Goal: Task Accomplishment & Management: Use online tool/utility

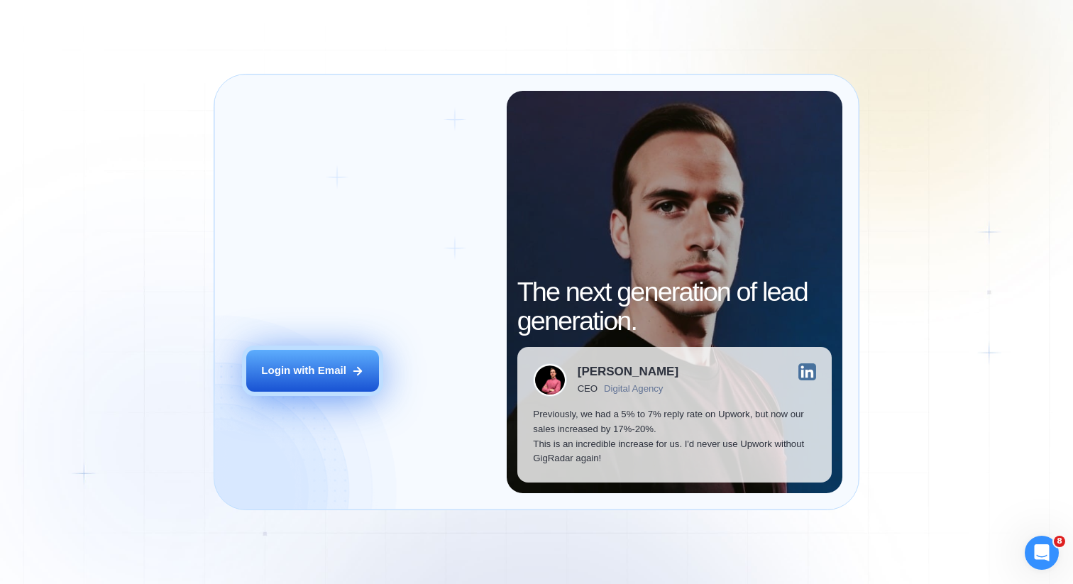
click at [334, 387] on button "Login with Email" at bounding box center [312, 371] width 133 height 42
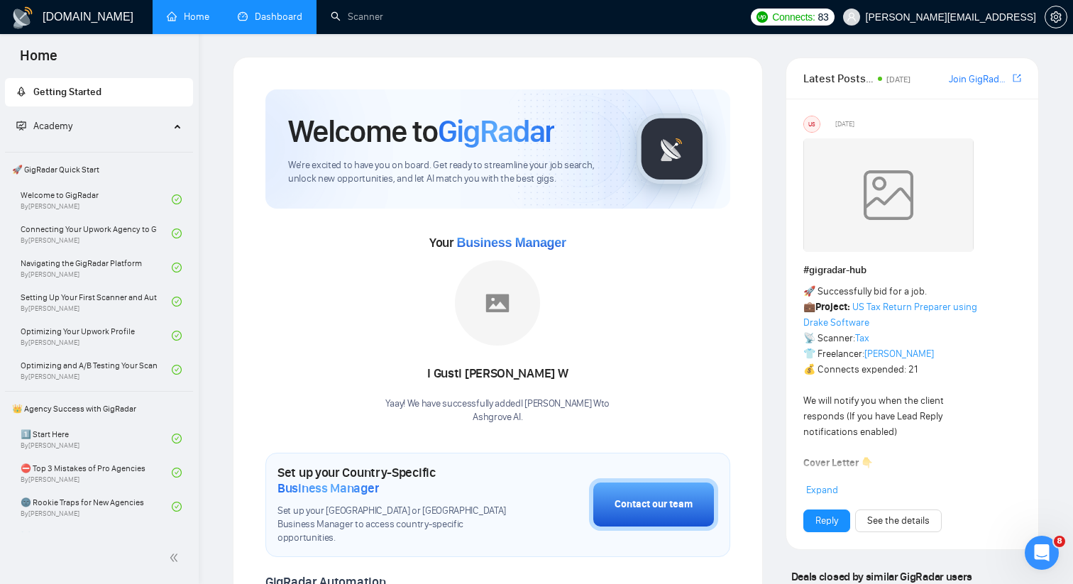
click at [290, 23] on link "Dashboard" at bounding box center [270, 17] width 65 height 12
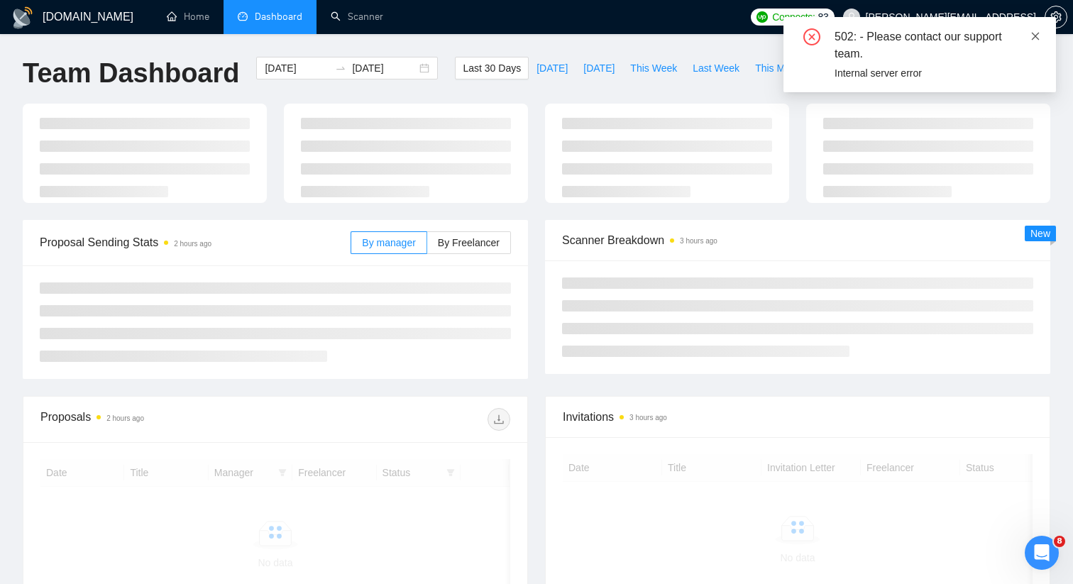
click at [1038, 34] on icon "close" at bounding box center [1035, 36] width 10 height 10
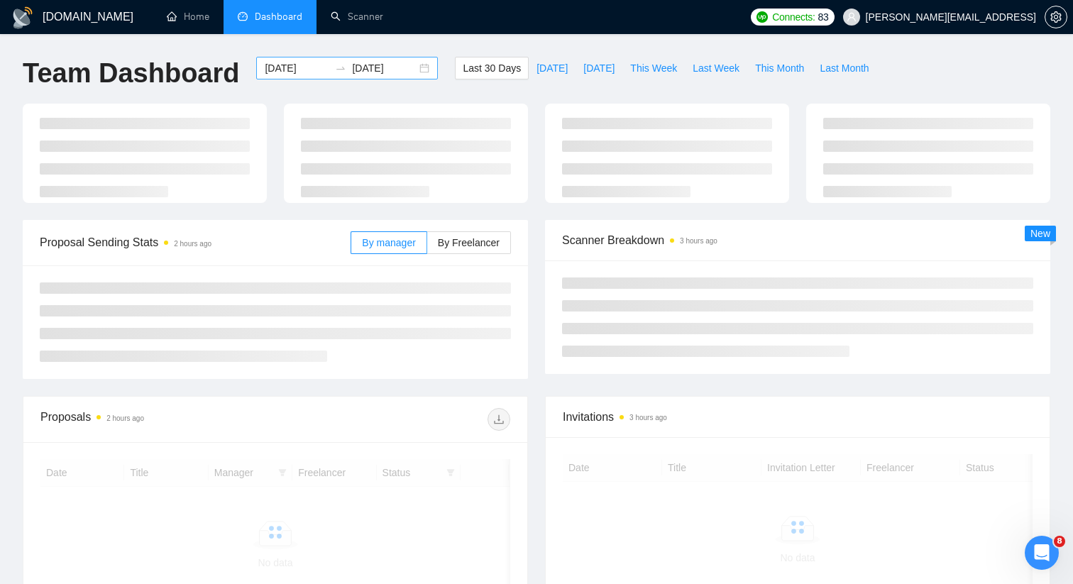
click at [413, 70] on div "[DATE] [DATE]" at bounding box center [347, 68] width 182 height 23
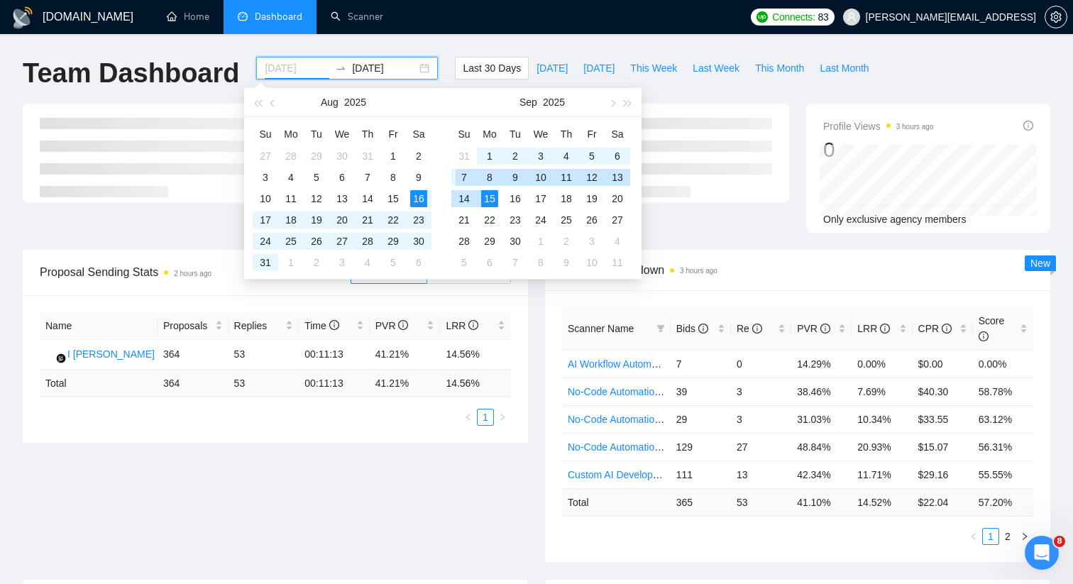
type input "[DATE]"
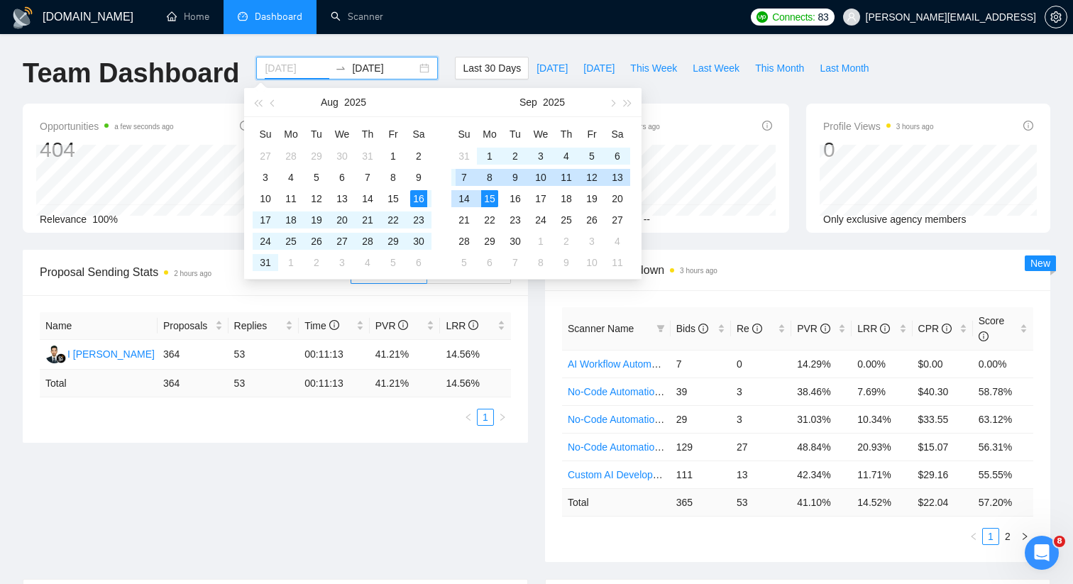
click at [461, 180] on div "7" at bounding box center [464, 177] width 17 height 17
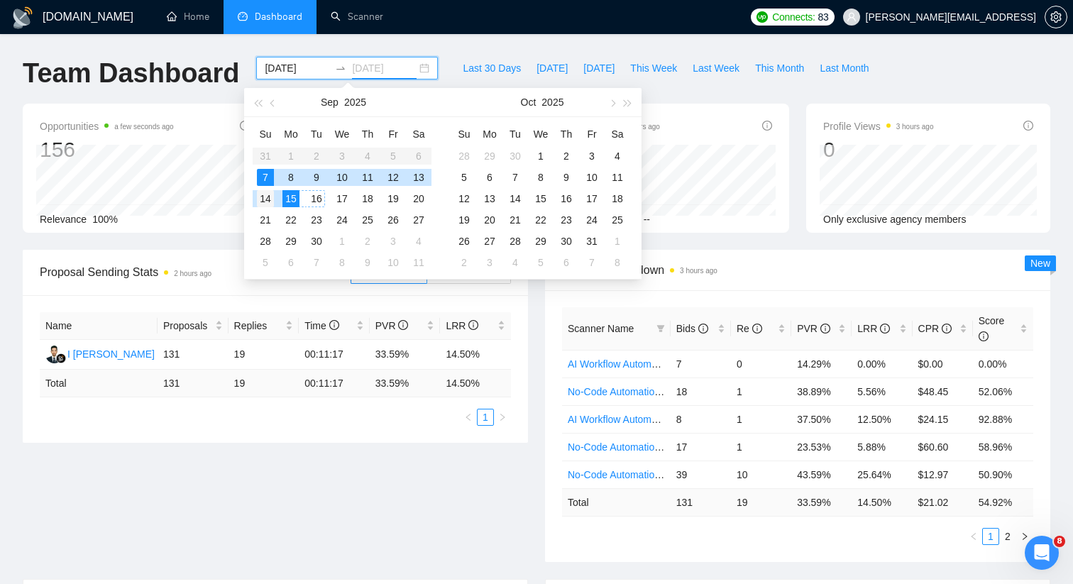
type input "[DATE]"
click at [270, 200] on div "14" at bounding box center [265, 198] width 17 height 17
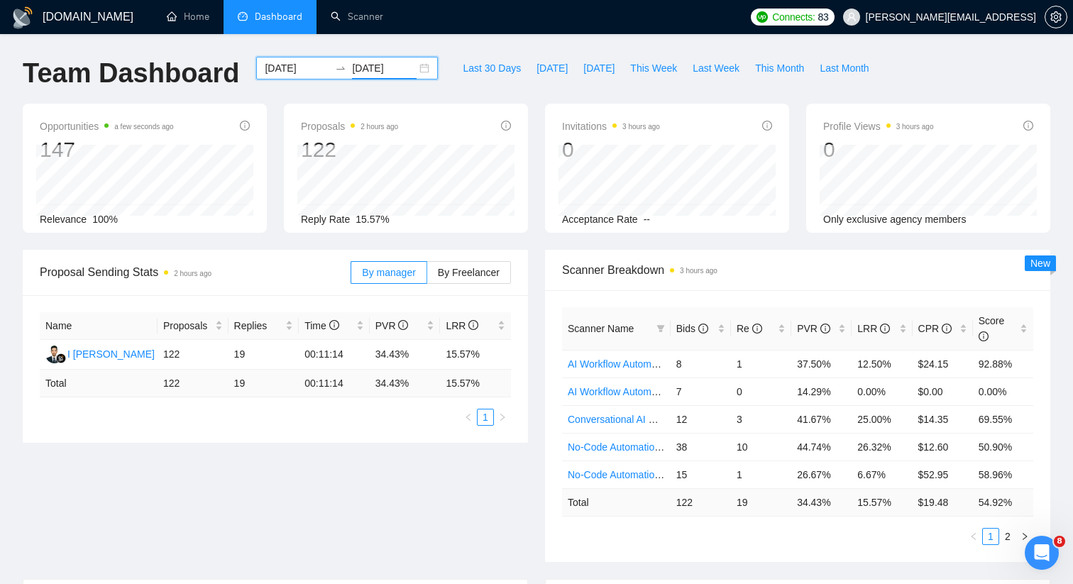
scroll to position [53, 0]
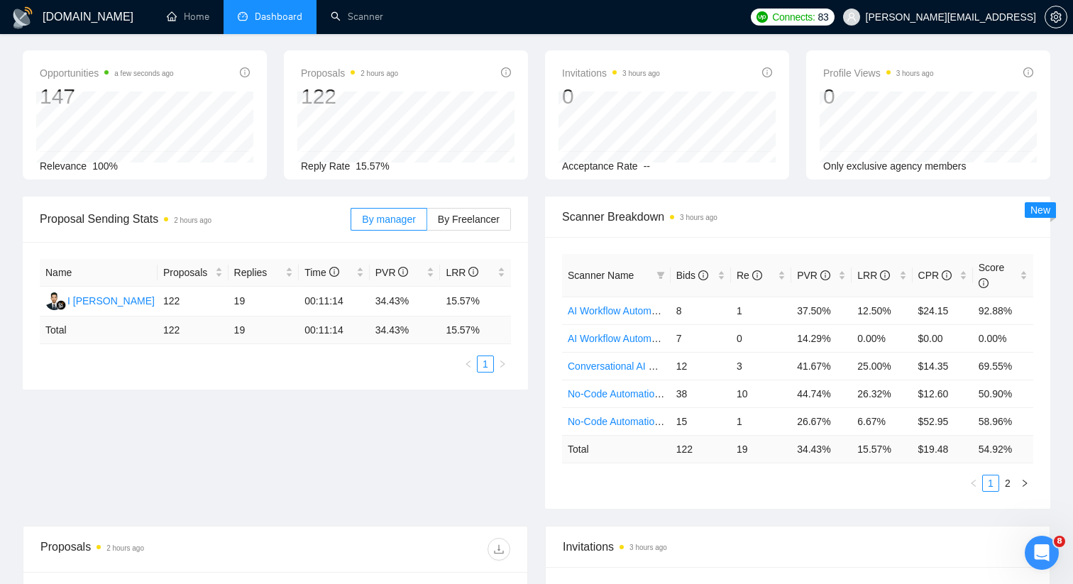
click at [935, 448] on td "$ 19.48" at bounding box center [943, 449] width 60 height 28
copy td "19.48"
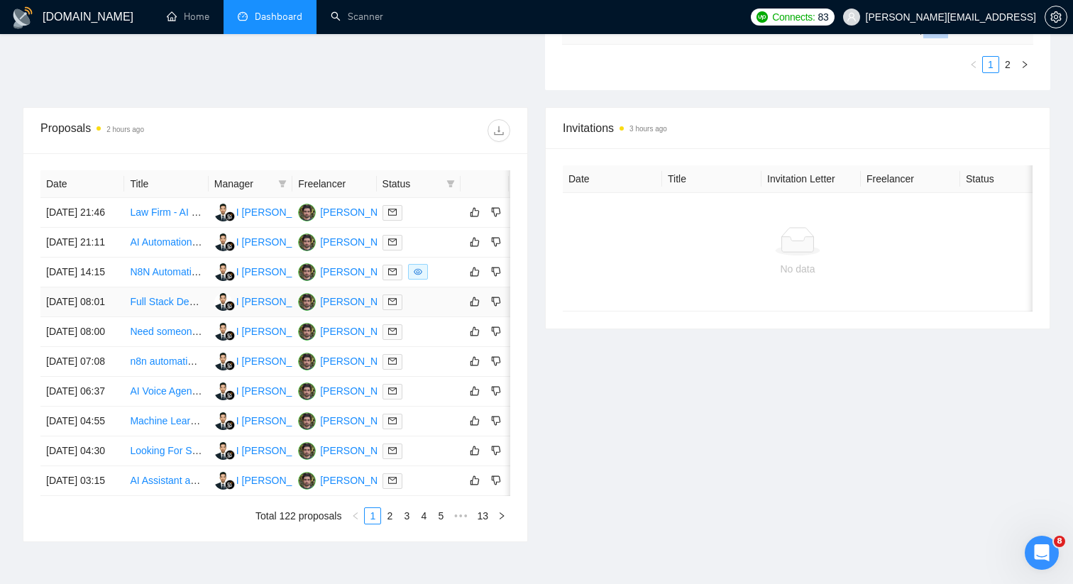
scroll to position [489, 0]
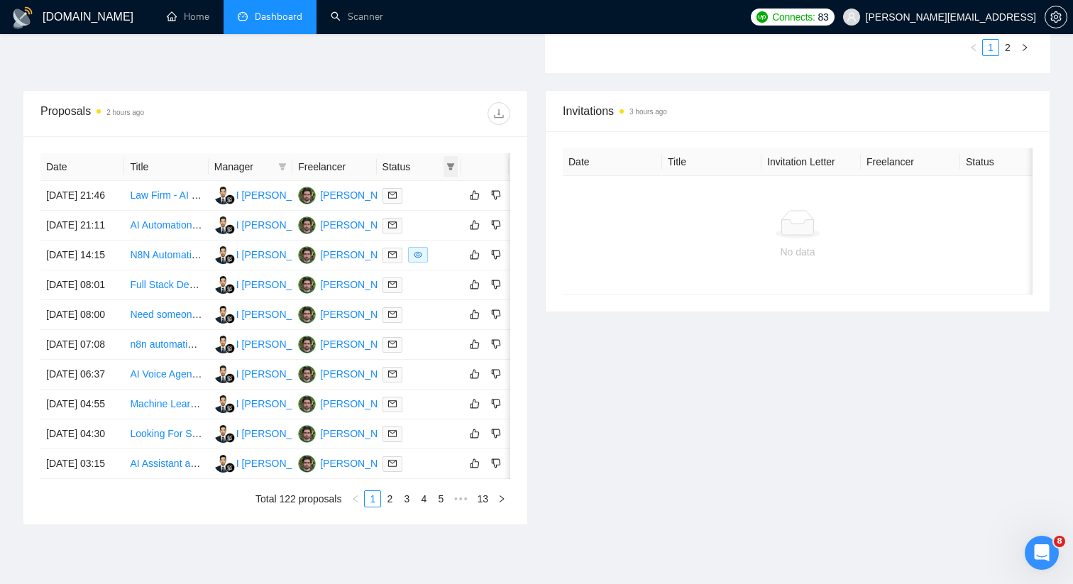
click at [445, 167] on span at bounding box center [451, 166] width 14 height 21
click at [415, 195] on span "Chat" at bounding box center [405, 193] width 27 height 11
checkbox input "true"
click at [459, 138] on div "Date Title Manager Freelancer Status [DATE] 21:46 Law Firm - AI Receptionist GP…" at bounding box center [275, 330] width 504 height 388
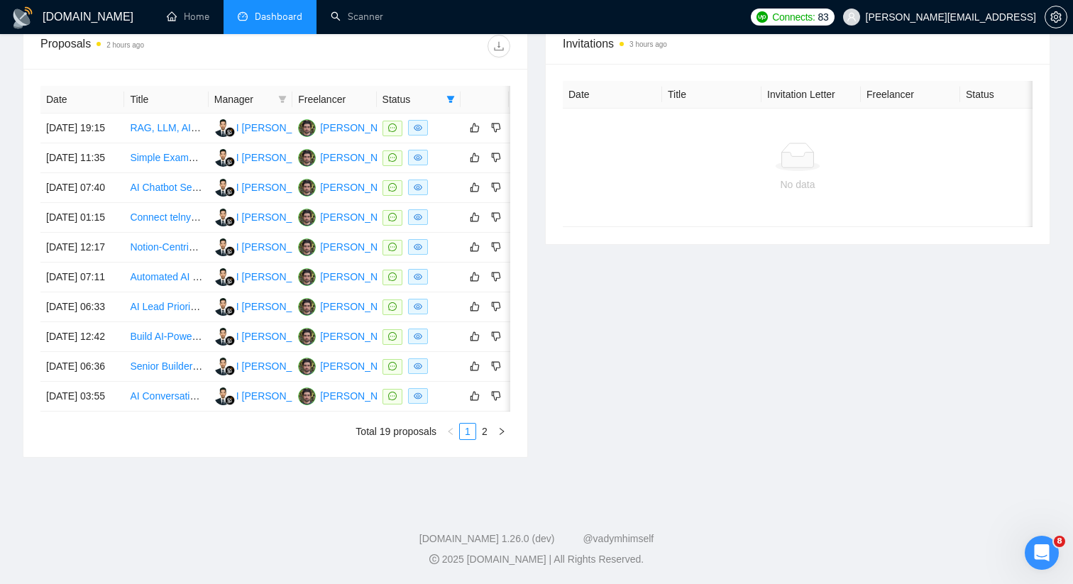
scroll to position [691, 0]
click at [478, 431] on link "2" at bounding box center [485, 432] width 16 height 16
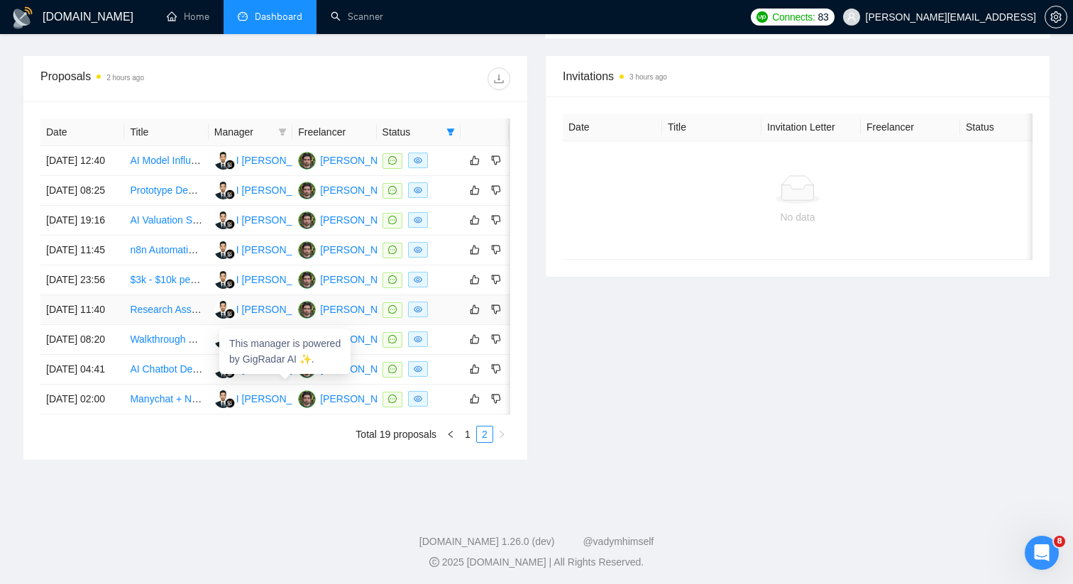
scroll to position [527, 0]
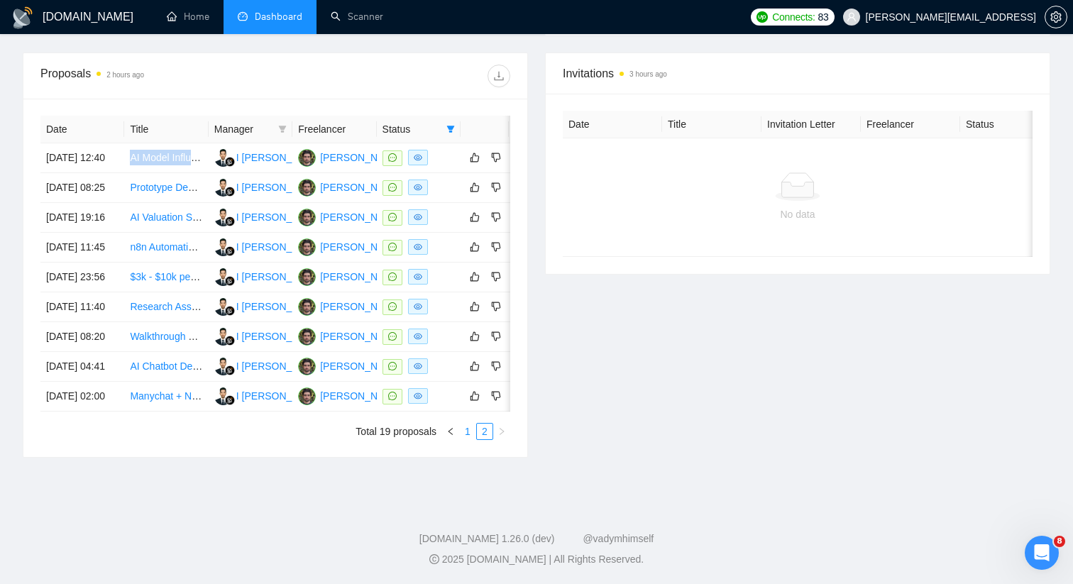
click at [464, 439] on link "1" at bounding box center [468, 432] width 16 height 16
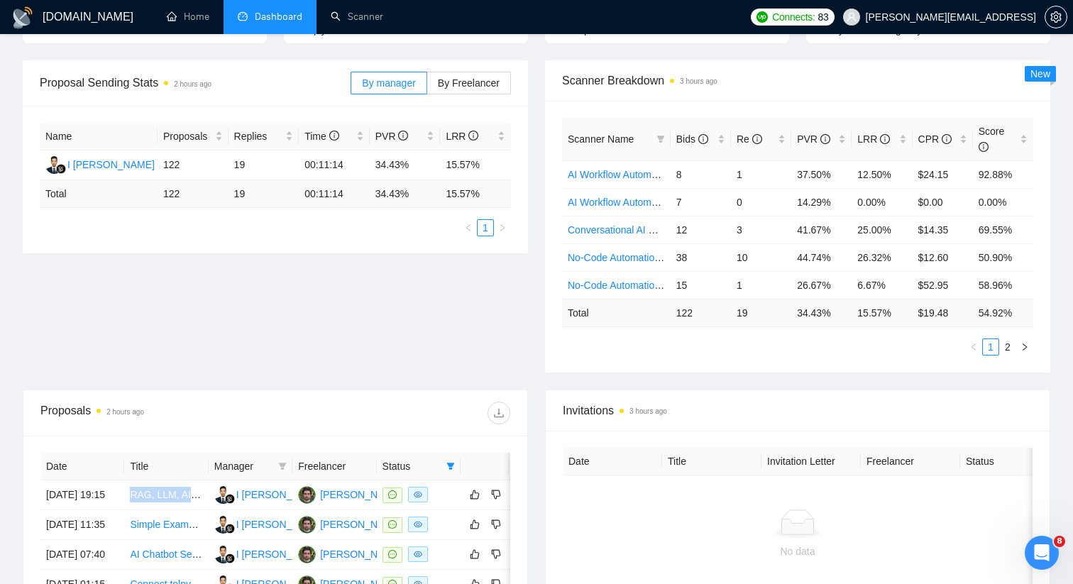
scroll to position [54, 0]
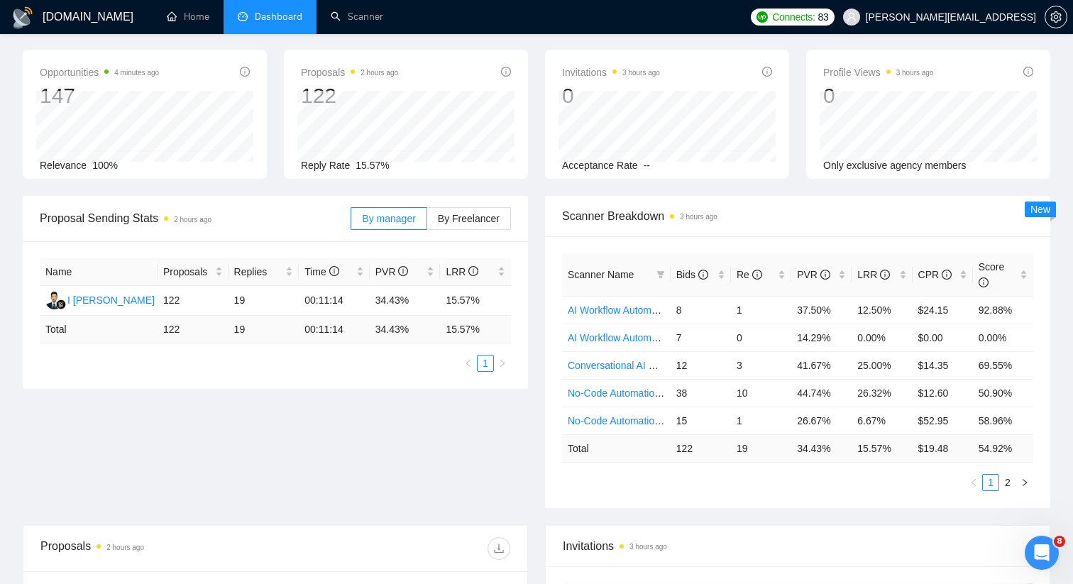
click at [808, 442] on td "34.43 %" at bounding box center [821, 448] width 60 height 28
copy td "34.43"
click at [871, 450] on td "15.57 %" at bounding box center [882, 448] width 60 height 28
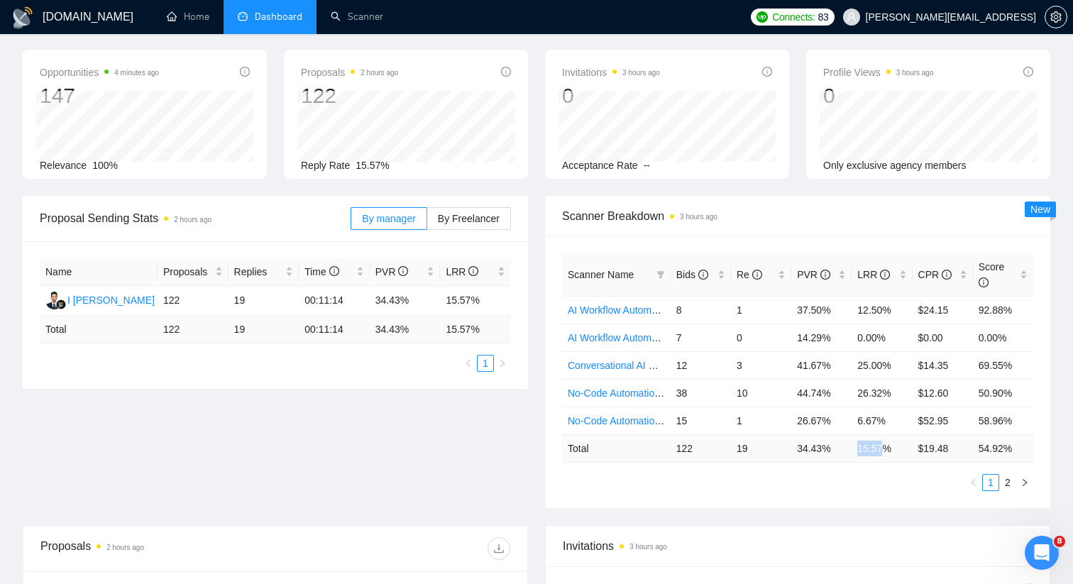
copy td "15.57"
click at [539, 219] on div "Scanner Breakdown 3 hours ago Scanner Name Bids Re PVR LRR CPR Score AI Workflo…" at bounding box center [797, 352] width 522 height 312
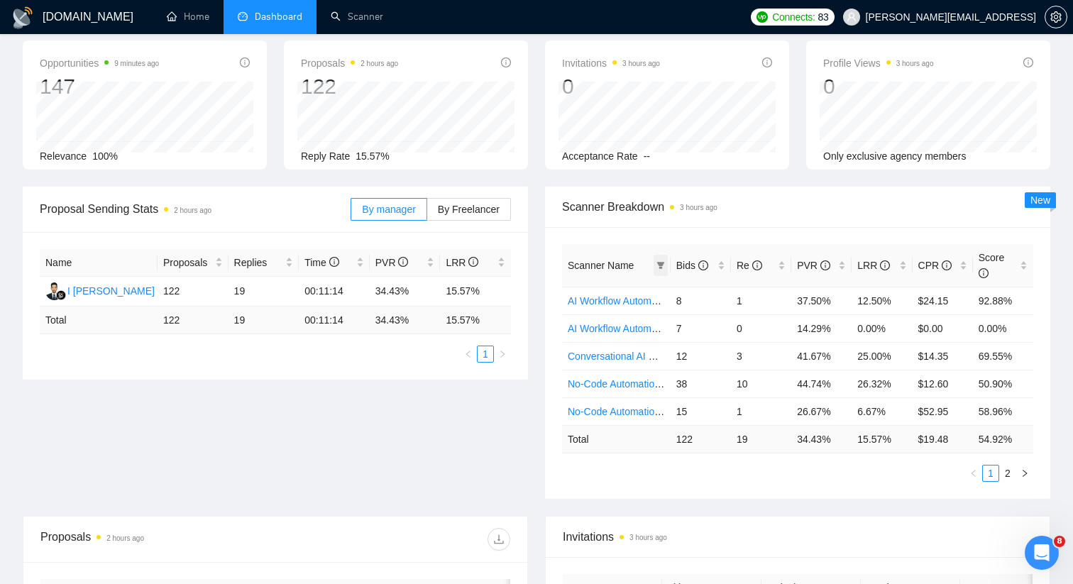
click at [660, 264] on icon "filter" at bounding box center [660, 265] width 8 height 7
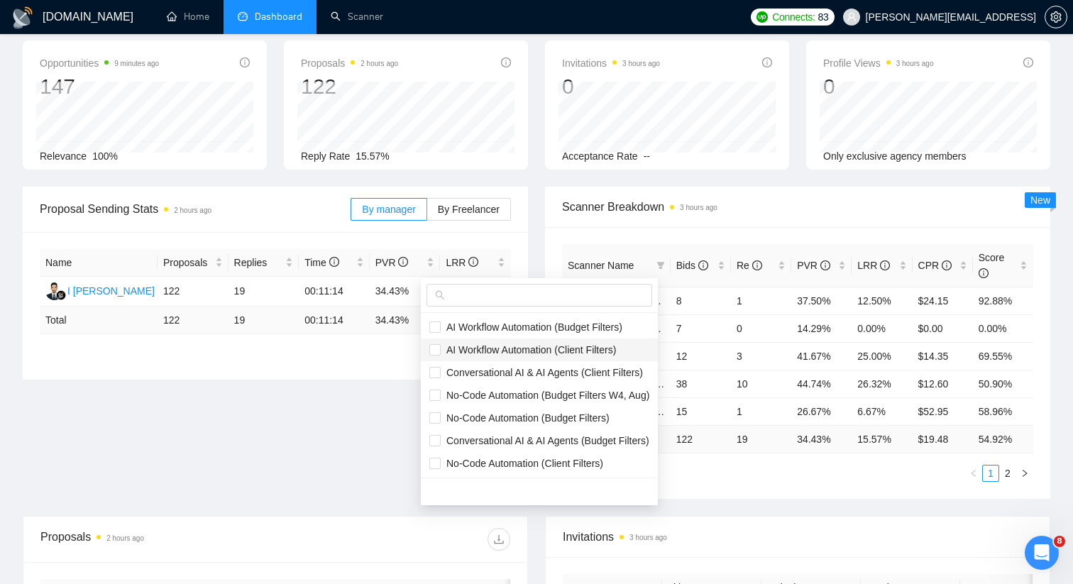
click at [551, 347] on span "AI Workflow Automation (Client Filters)" at bounding box center [528, 349] width 175 height 11
checkbox input "true"
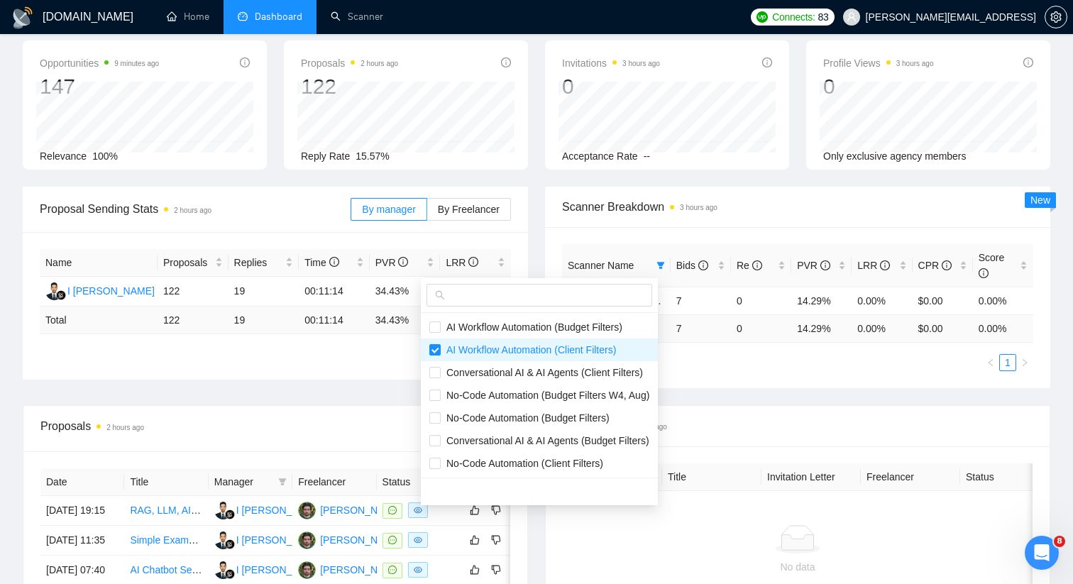
click at [632, 236] on div "Scanner Name Bids Re PVR LRR CPR Score AI Workflow Automation (Client Filters) …" at bounding box center [797, 307] width 505 height 161
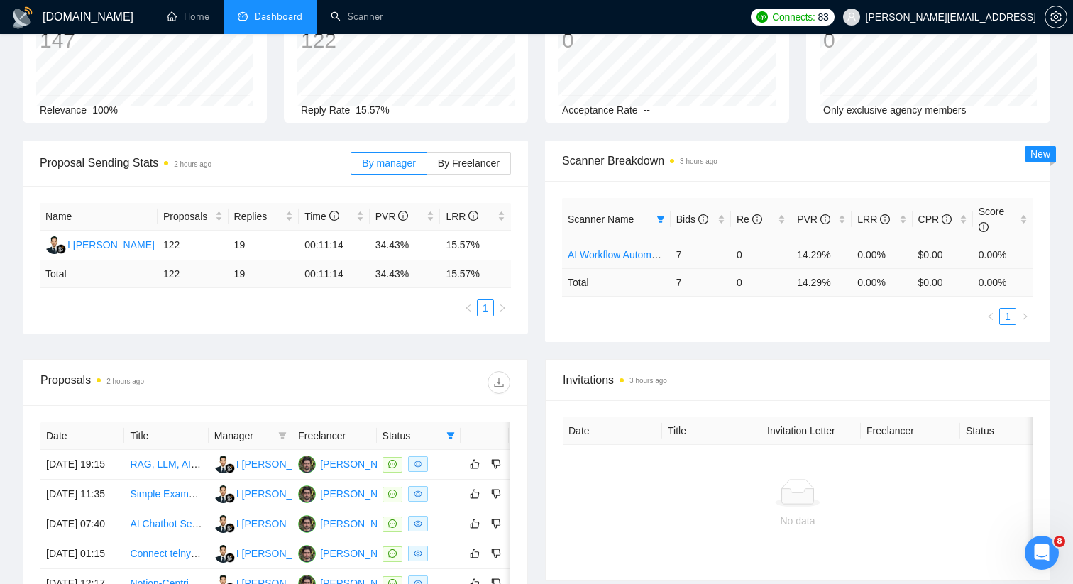
scroll to position [107, 0]
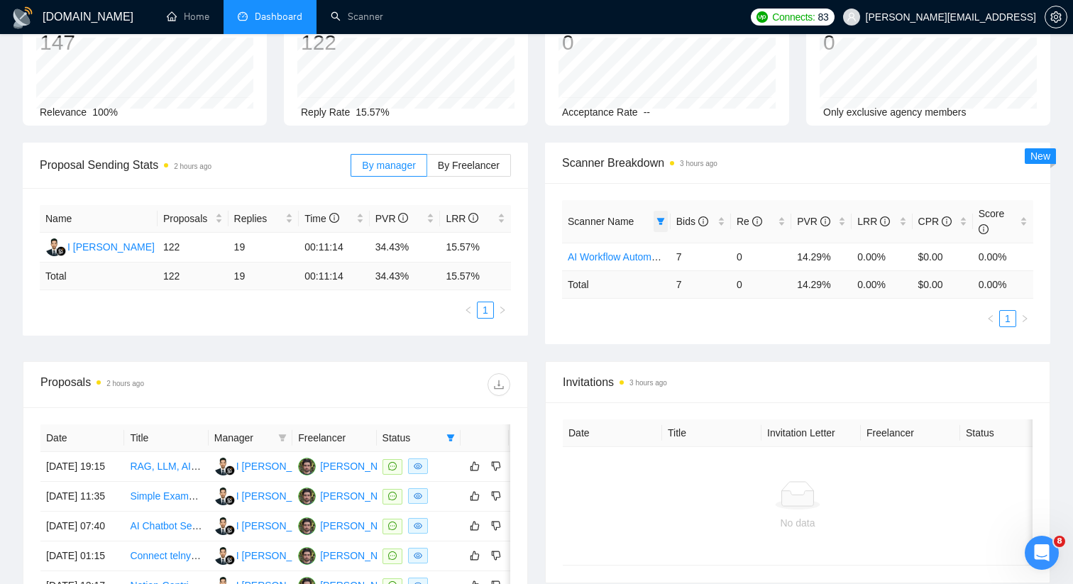
click at [656, 221] on icon "filter" at bounding box center [660, 221] width 9 height 9
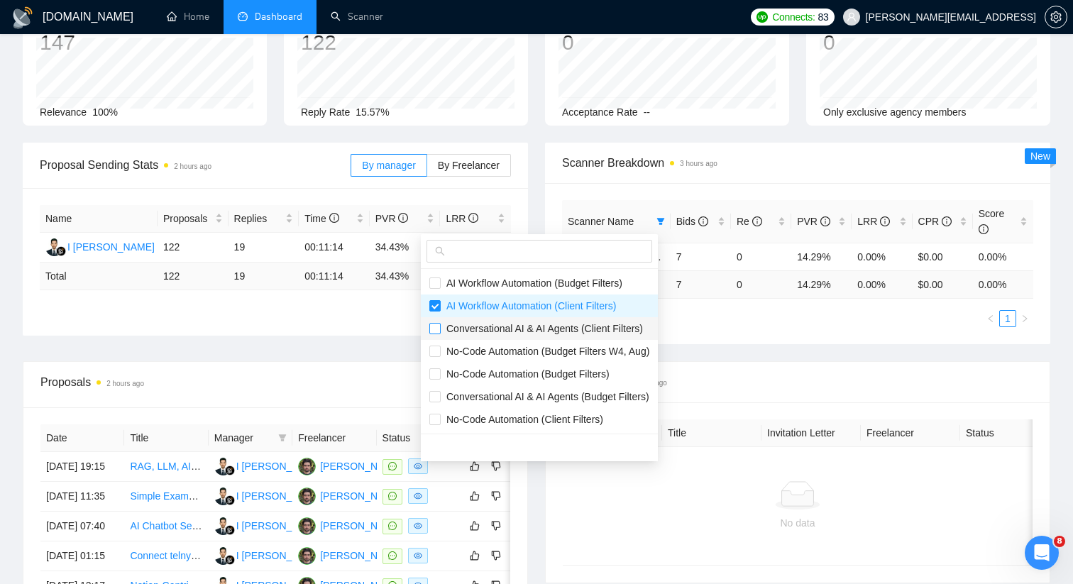
click at [439, 330] on input "checkbox" at bounding box center [434, 328] width 11 height 11
checkbox input "true"
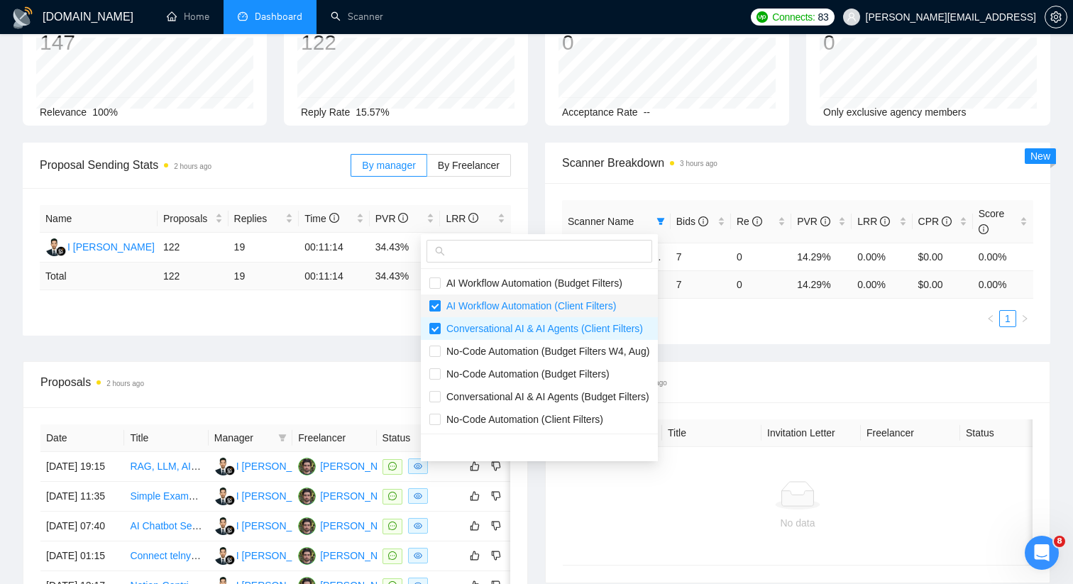
click at [434, 305] on input "checkbox" at bounding box center [434, 305] width 11 height 11
checkbox input "false"
click at [690, 322] on ul "1" at bounding box center [797, 318] width 471 height 17
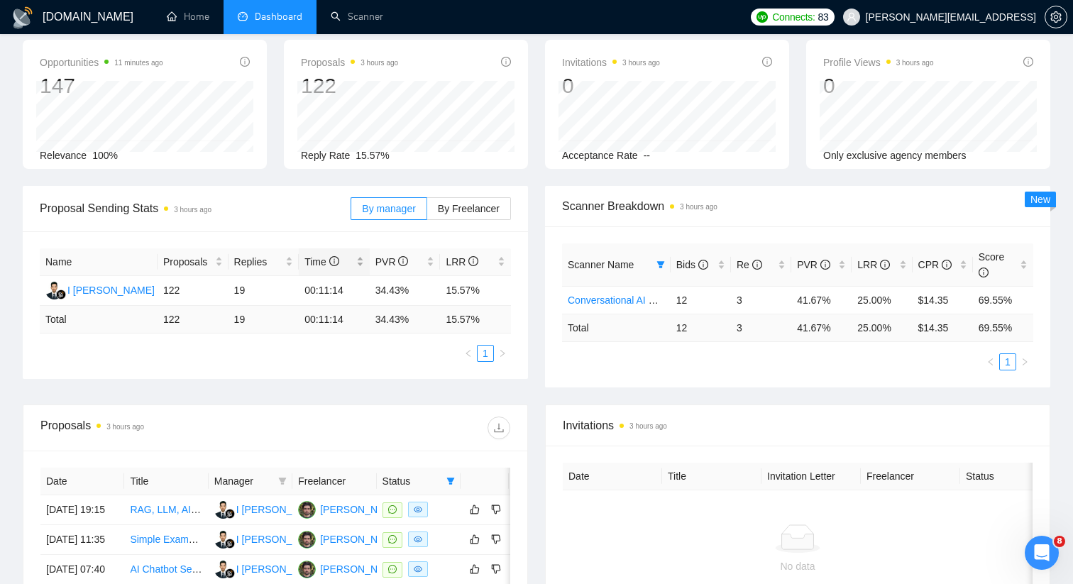
scroll to position [63, 0]
click at [874, 330] on td "25.00 %" at bounding box center [882, 328] width 60 height 28
copy td "25.00"
click at [657, 265] on icon "filter" at bounding box center [660, 265] width 9 height 9
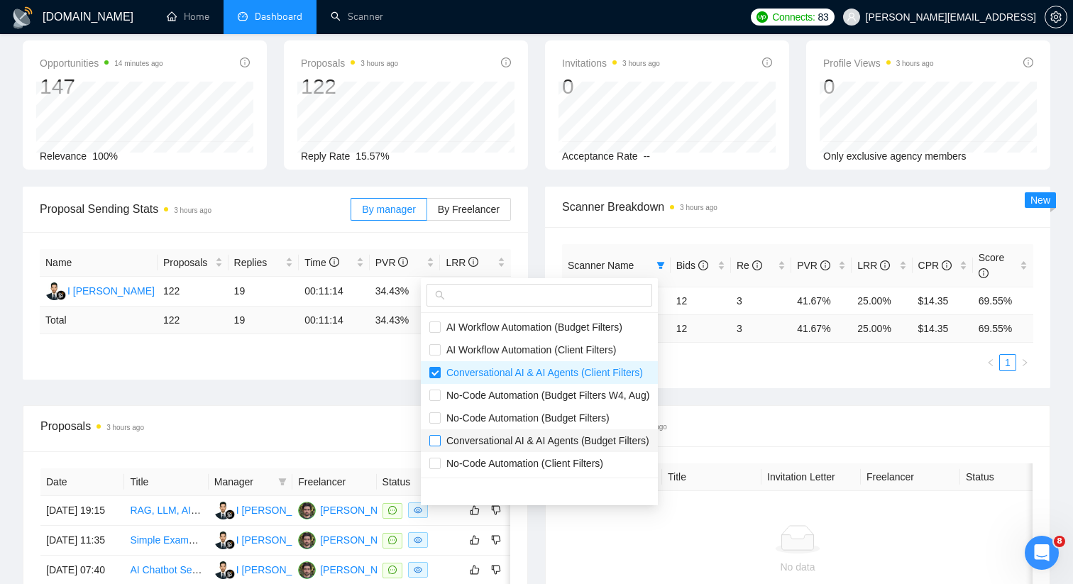
click at [438, 436] on input "checkbox" at bounding box center [434, 440] width 11 height 11
checkbox input "true"
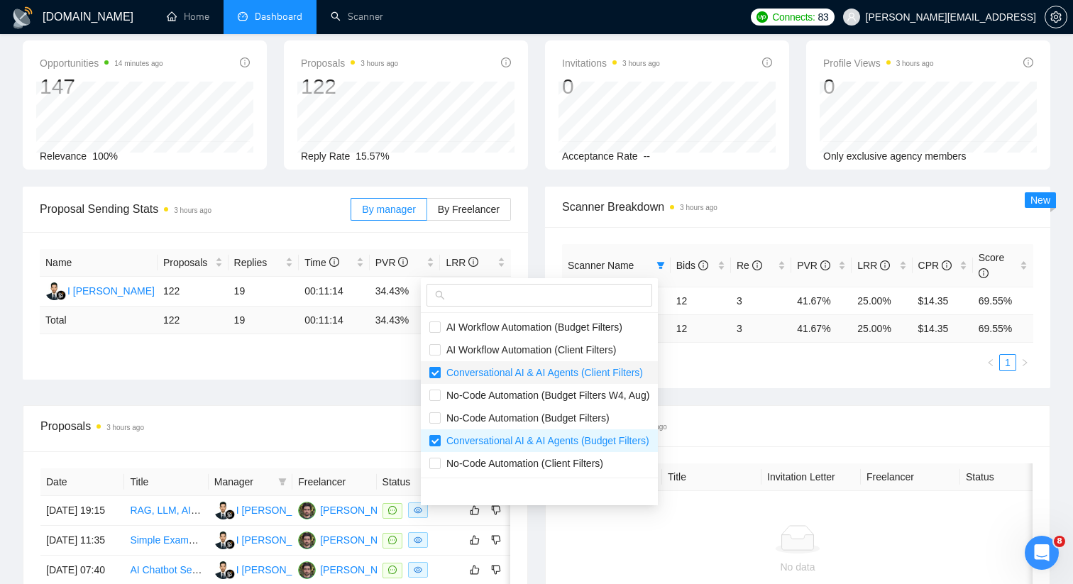
click at [439, 369] on input "checkbox" at bounding box center [434, 372] width 11 height 11
checkbox input "false"
click at [641, 226] on div "Scanner Breakdown 3 hours ago" at bounding box center [797, 207] width 471 height 40
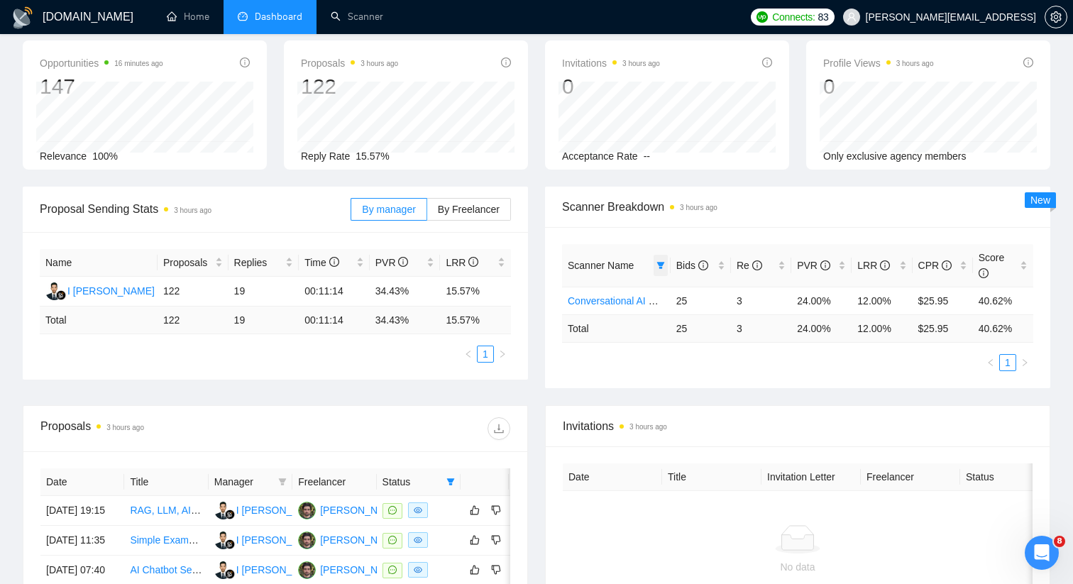
click at [659, 260] on span at bounding box center [661, 265] width 14 height 21
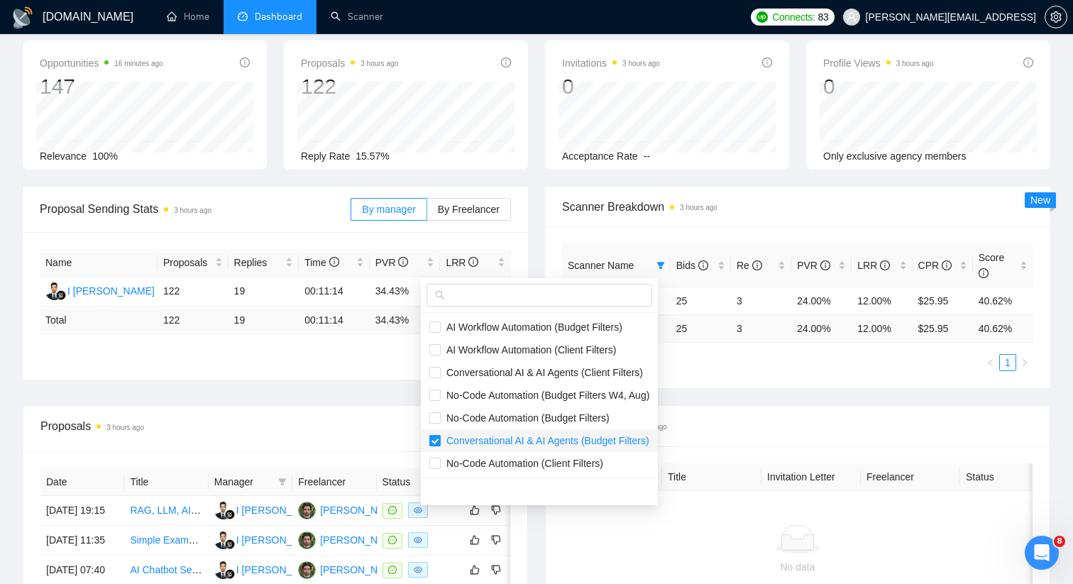
click at [437, 438] on input "checkbox" at bounding box center [434, 440] width 11 height 11
checkbox input "false"
click at [430, 329] on input "checkbox" at bounding box center [434, 326] width 11 height 11
click at [797, 233] on div "Scanner Name Bids Re PVR LRR CPR Score Conversational AI & AI Agents (Budget Fi…" at bounding box center [797, 307] width 505 height 161
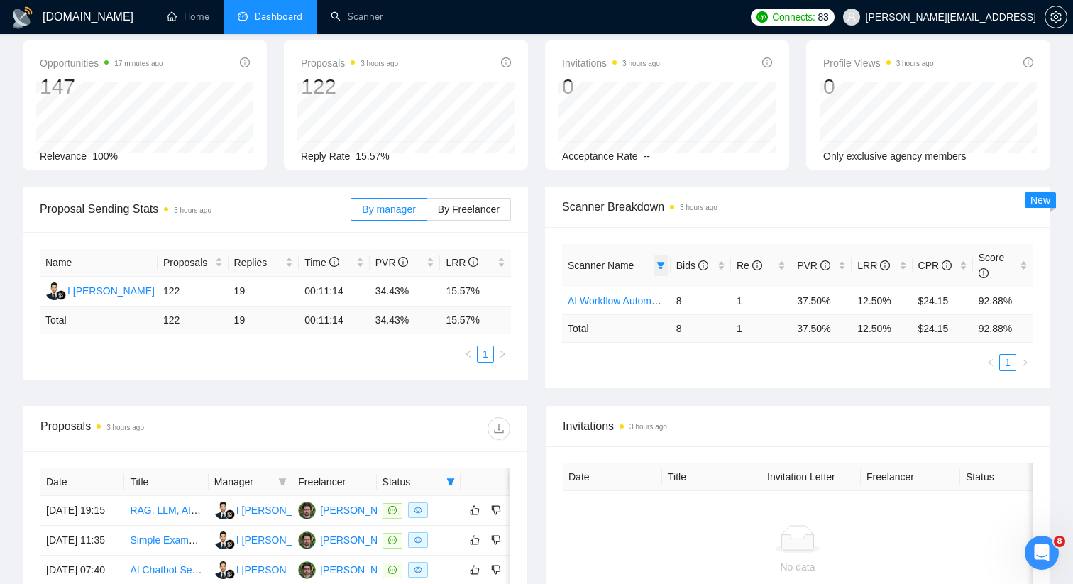
click at [657, 268] on icon "filter" at bounding box center [660, 265] width 9 height 9
click at [744, 233] on div "Scanner Name Bids Re PVR LRR CPR Score AI Workflow Automation (Budget Filters) …" at bounding box center [797, 307] width 505 height 161
click at [658, 261] on icon "filter" at bounding box center [660, 265] width 9 height 9
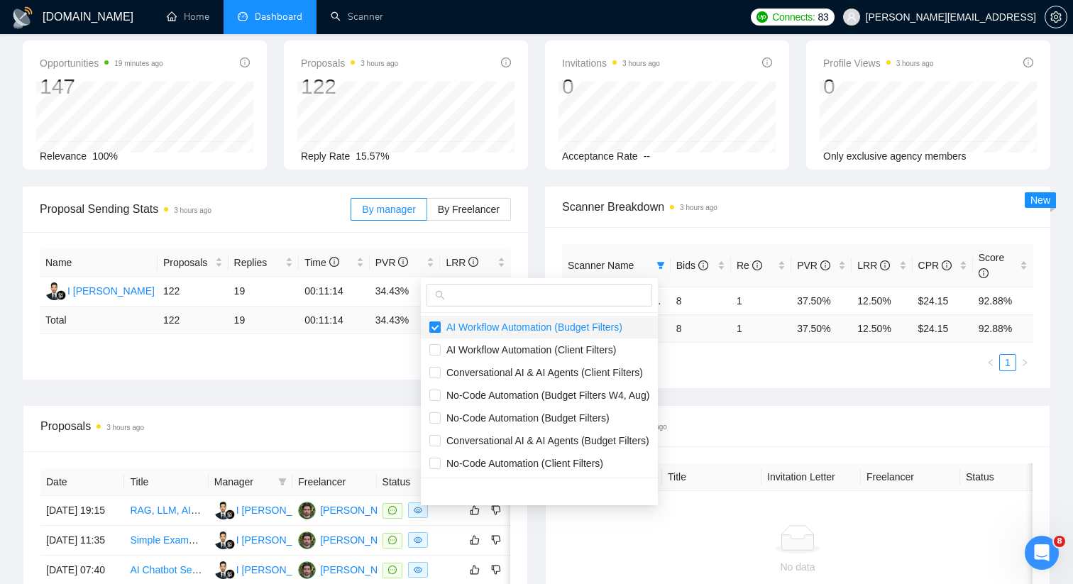
click at [440, 326] on input "checkbox" at bounding box center [434, 326] width 11 height 11
checkbox input "false"
click at [436, 417] on input "checkbox" at bounding box center [434, 417] width 11 height 11
checkbox input "true"
click at [711, 235] on div "Scanner Name Bids Re PVR LRR CPR Score AI Workflow Automation (Budget Filters) …" at bounding box center [797, 307] width 505 height 161
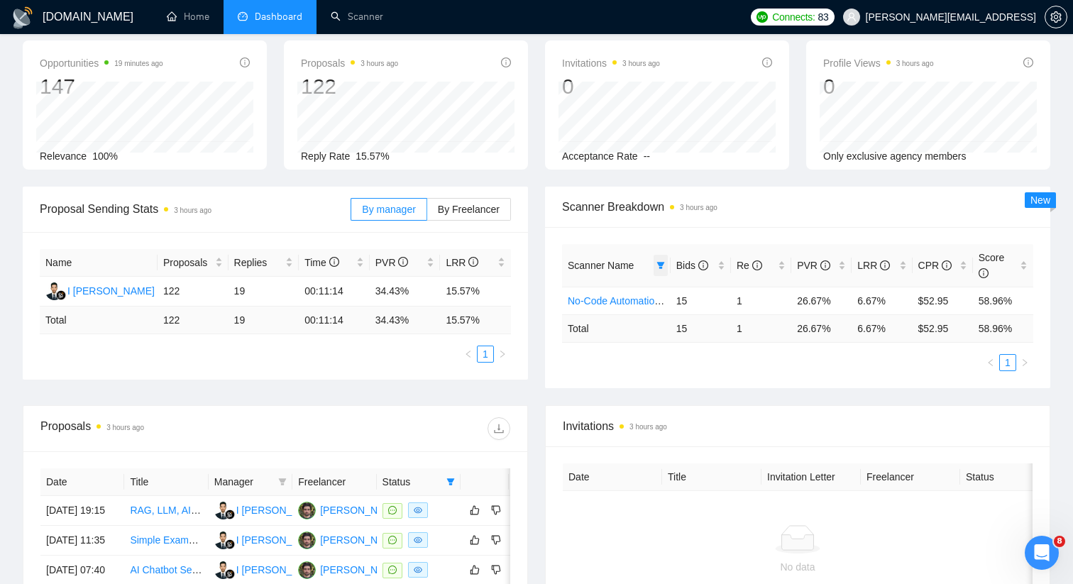
click at [661, 259] on span at bounding box center [661, 265] width 14 height 21
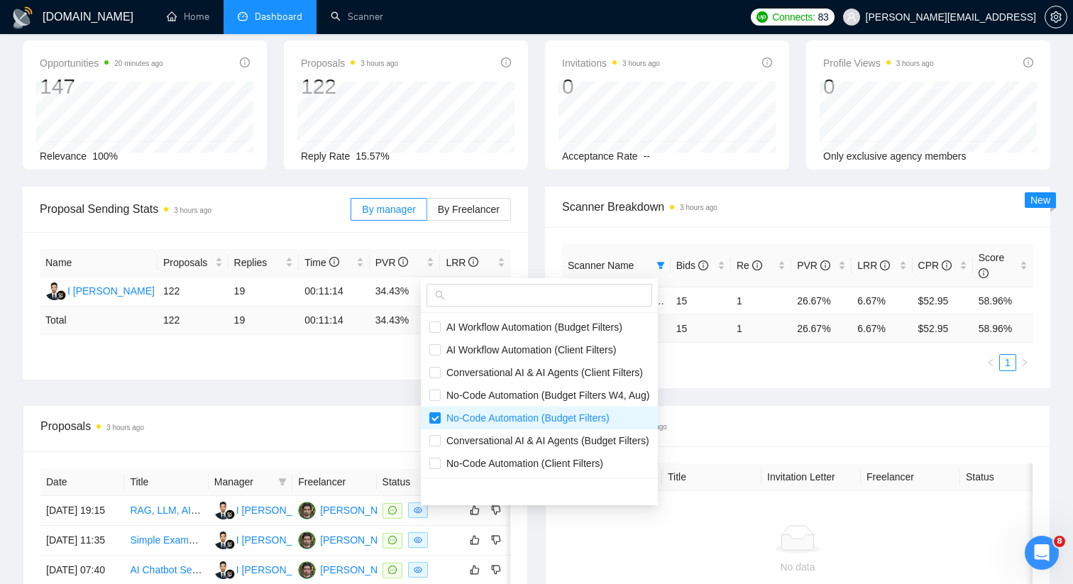
click at [733, 209] on span "Scanner Breakdown 3 hours ago" at bounding box center [797, 207] width 471 height 18
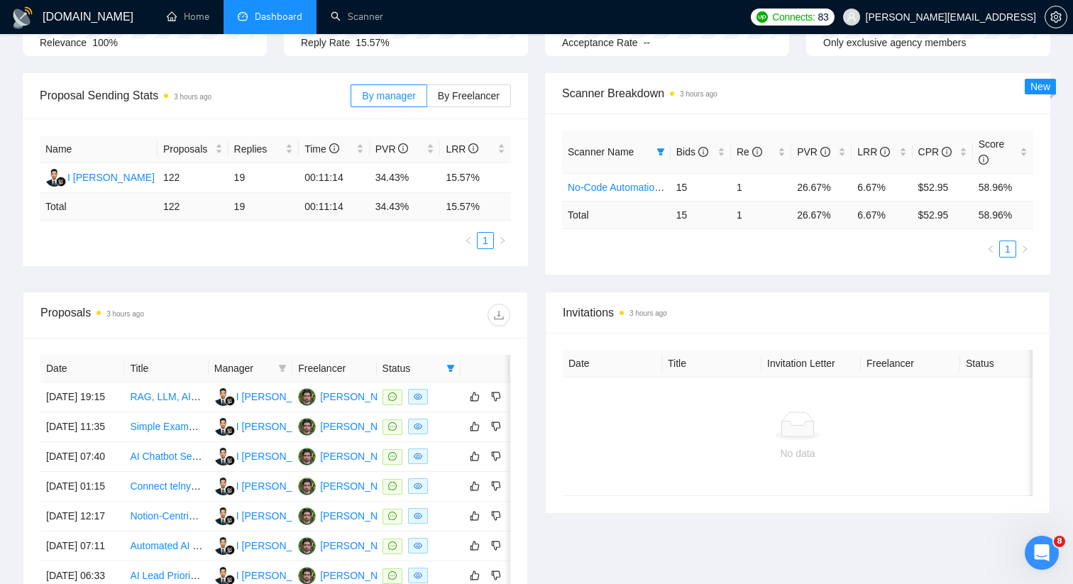
scroll to position [180, 0]
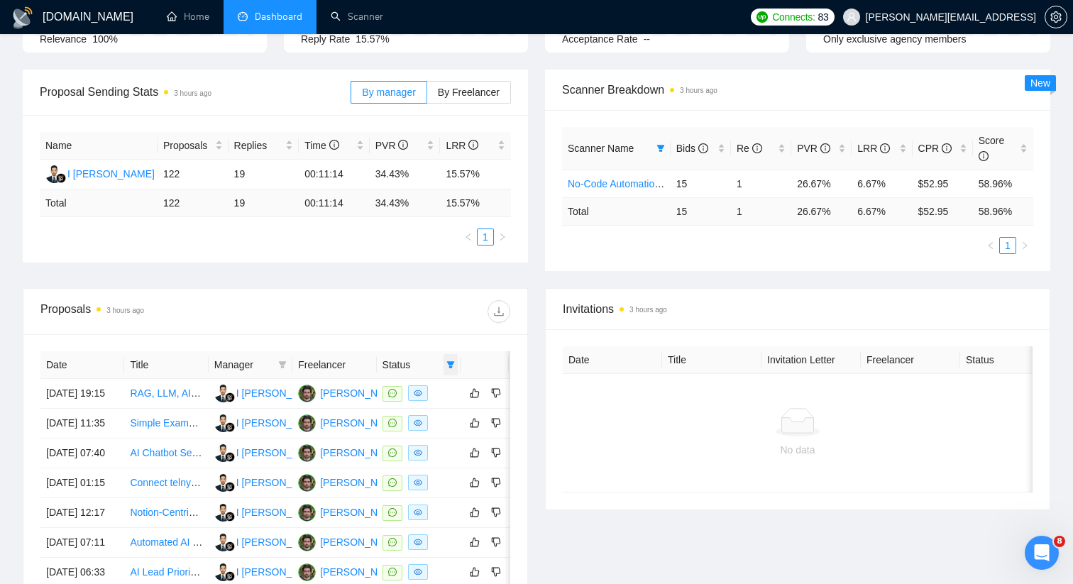
click at [453, 363] on icon "filter" at bounding box center [450, 364] width 9 height 9
click at [419, 397] on span "Chat" at bounding box center [405, 391] width 27 height 11
checkbox input "false"
click at [444, 316] on div at bounding box center [392, 311] width 235 height 23
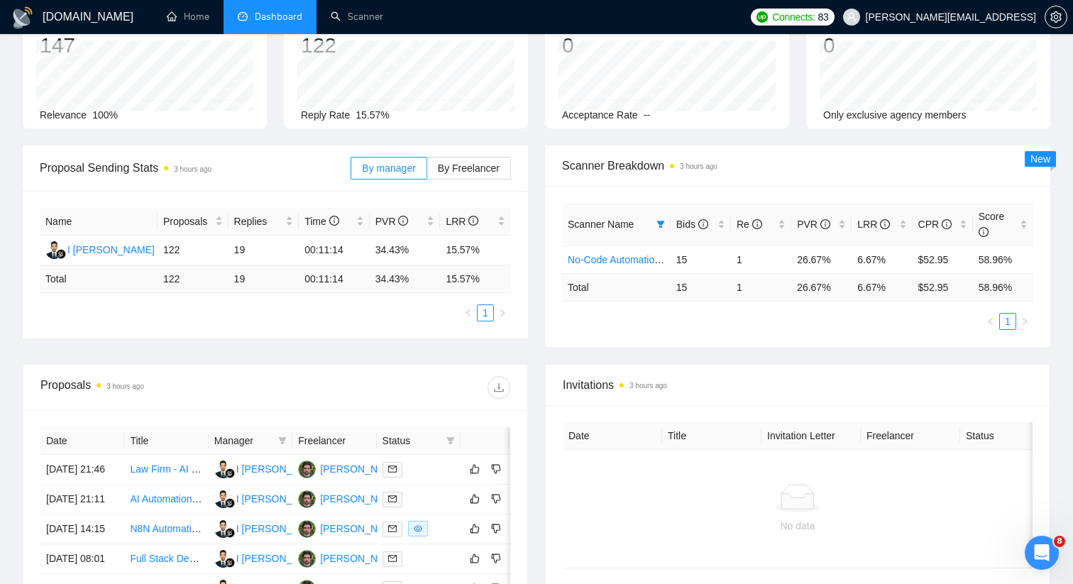
scroll to position [102, 0]
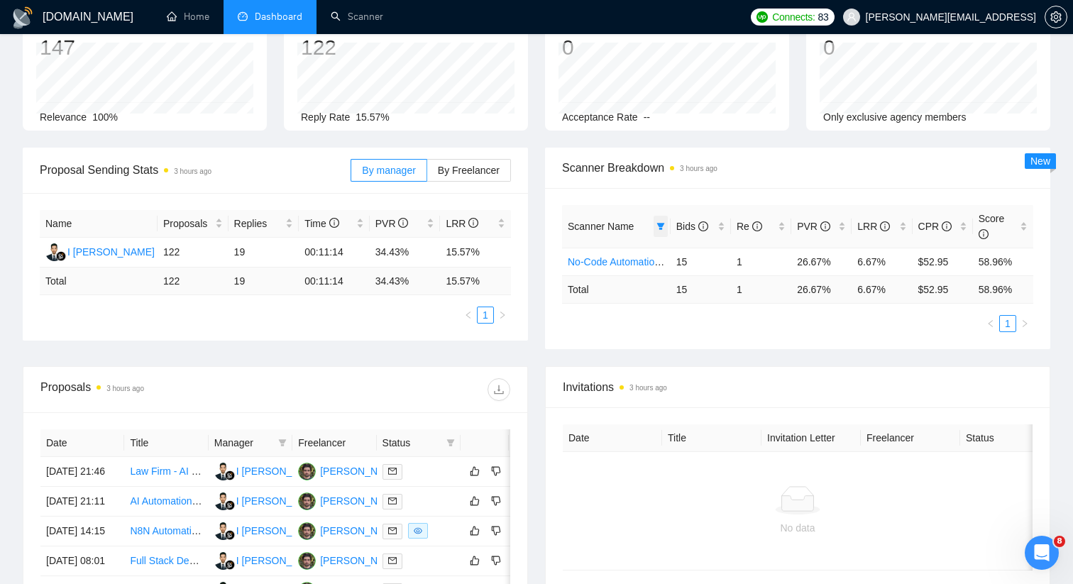
click at [659, 229] on icon "filter" at bounding box center [660, 226] width 9 height 9
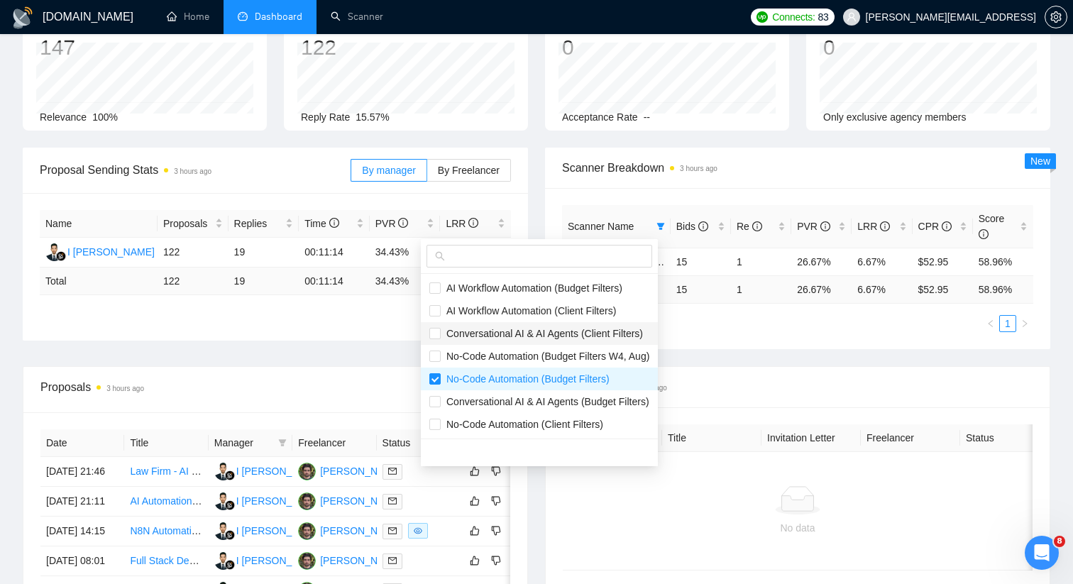
click at [441, 336] on span "Conversational AI & AI Agents (Client Filters)" at bounding box center [542, 333] width 202 height 11
click at [434, 324] on li "Conversational AI & AI Agents (Client Filters)" at bounding box center [539, 333] width 237 height 23
checkbox input "false"
click at [433, 378] on input "checkbox" at bounding box center [434, 378] width 11 height 11
checkbox input "false"
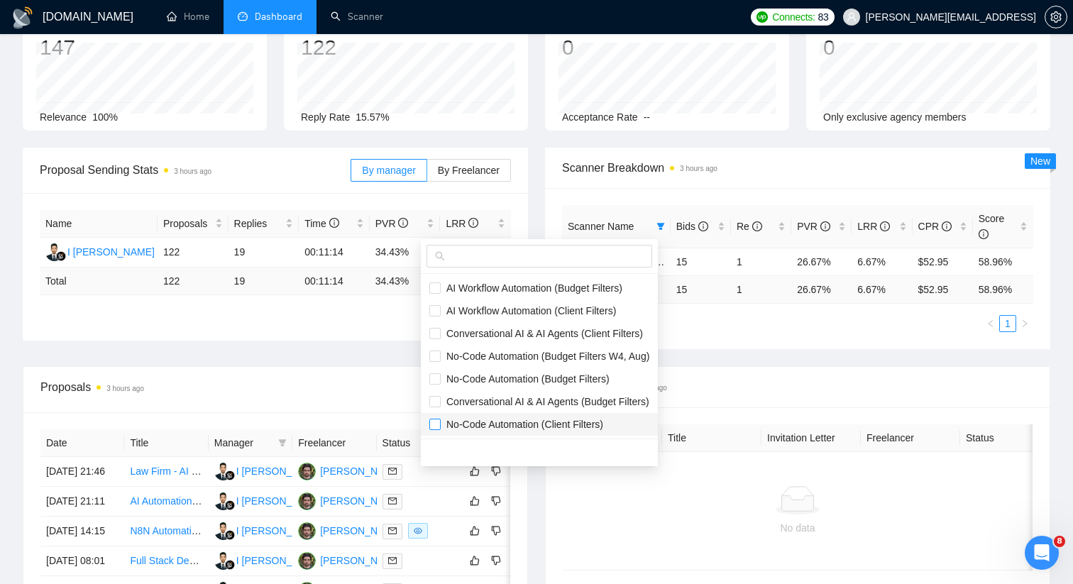
click at [434, 424] on input "checkbox" at bounding box center [434, 424] width 11 height 11
checkbox input "true"
click at [742, 372] on div "Invitations 3 hours ago" at bounding box center [798, 387] width 470 height 40
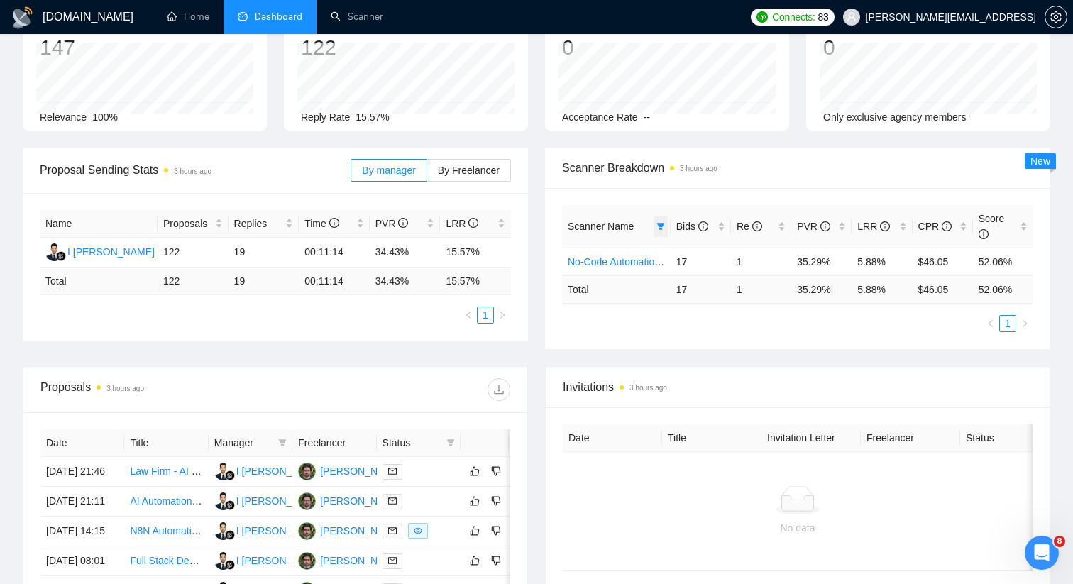
click at [661, 221] on span at bounding box center [661, 226] width 14 height 21
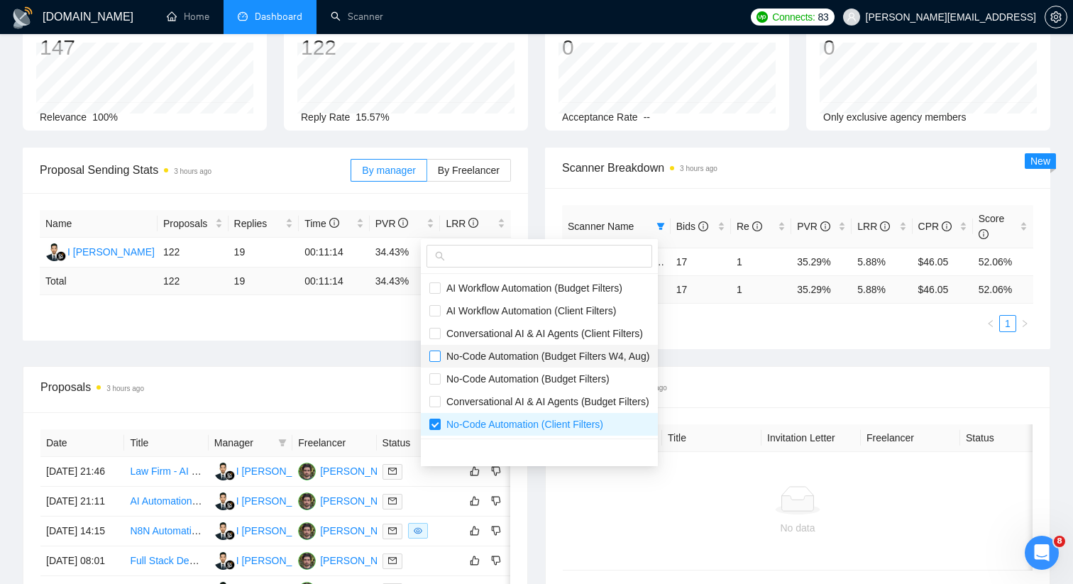
click at [438, 355] on input "checkbox" at bounding box center [434, 356] width 11 height 11
checkbox input "true"
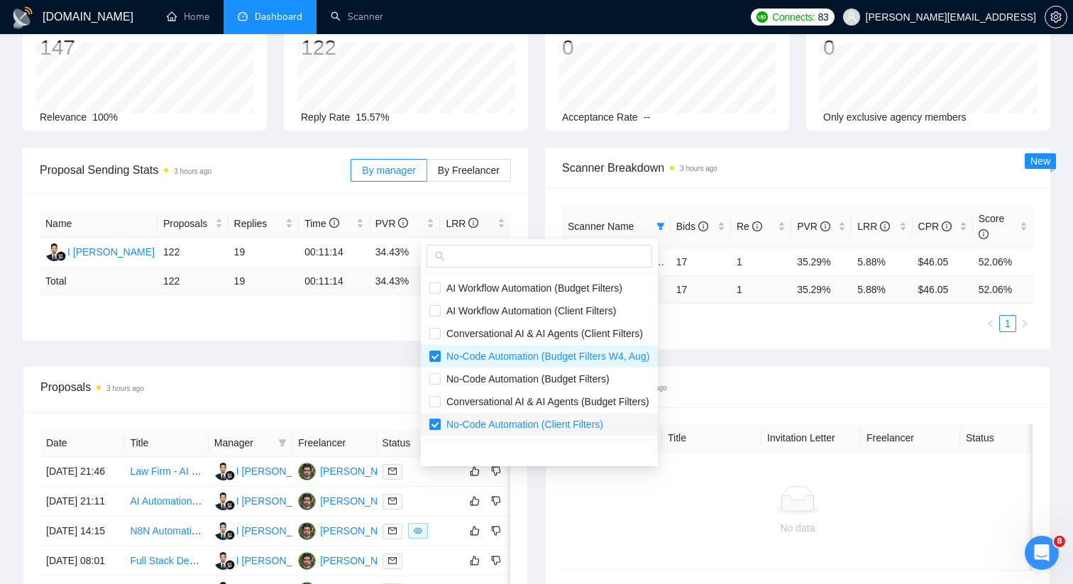
click at [434, 419] on input "checkbox" at bounding box center [434, 424] width 11 height 11
checkbox input "false"
click at [389, 334] on div "Name Proposals Replies Time PVR LRR I [PERSON_NAME] [PERSON_NAME] Wintara 122 1…" at bounding box center [275, 267] width 505 height 148
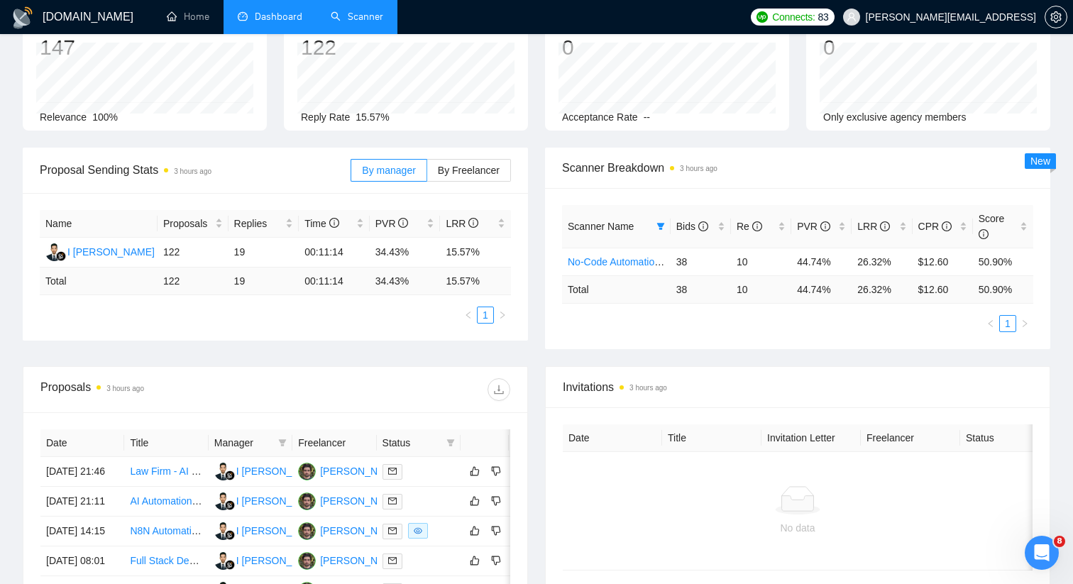
click at [331, 23] on link "Scanner" at bounding box center [357, 17] width 53 height 12
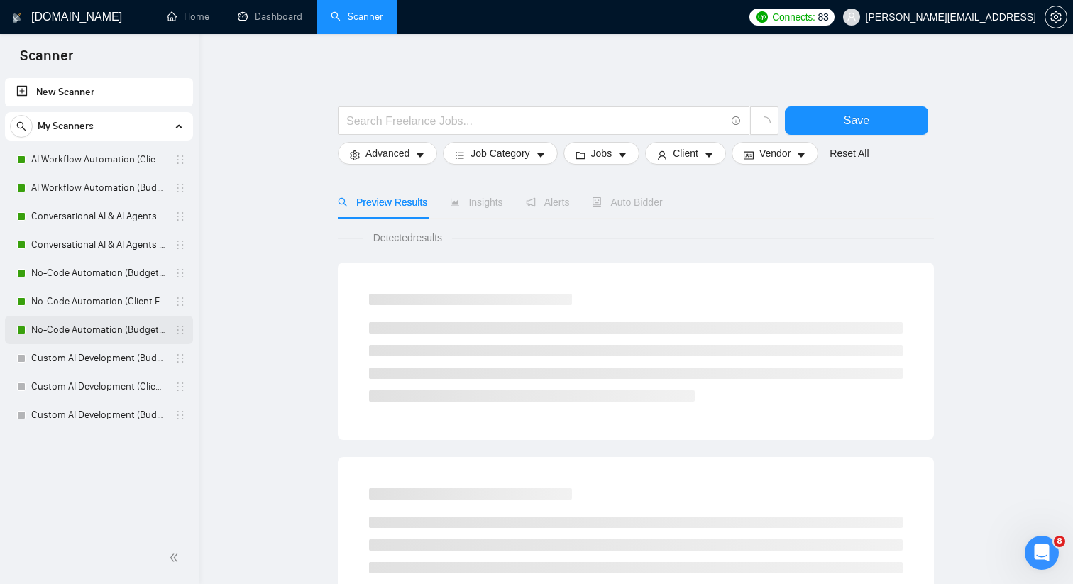
click at [83, 322] on link "No-Code Automation (Budget Filters W4, Aug)" at bounding box center [98, 330] width 135 height 28
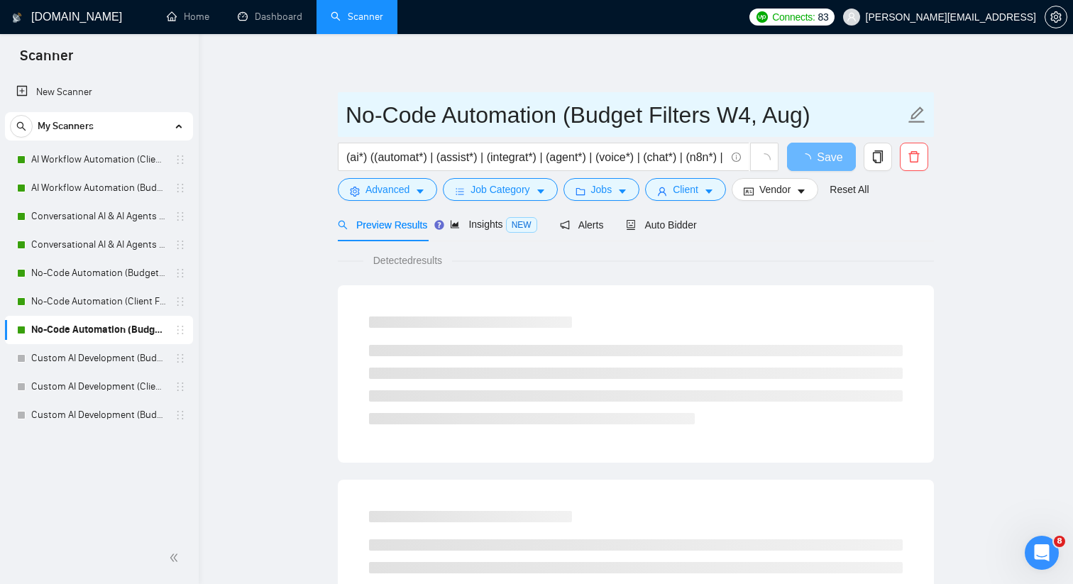
click at [395, 119] on input "No-Code Automation (Budget Filters W4, Aug)" at bounding box center [625, 114] width 559 height 35
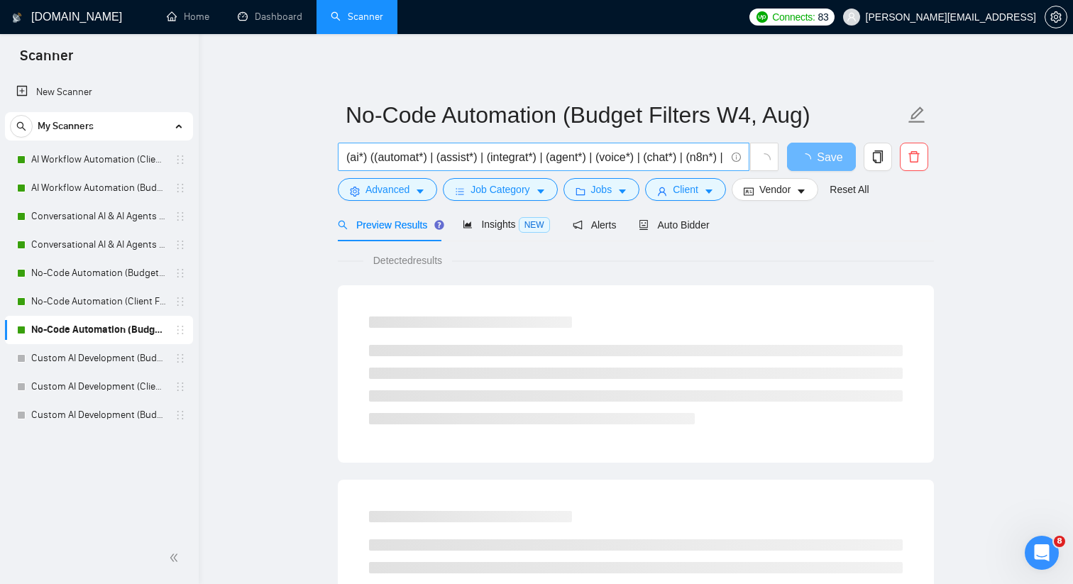
click at [507, 160] on input "(ai*) ((automat*) | (assist*) | (integrat*) | (agent*) | (voice*) | (chat*) | (…" at bounding box center [535, 157] width 379 height 18
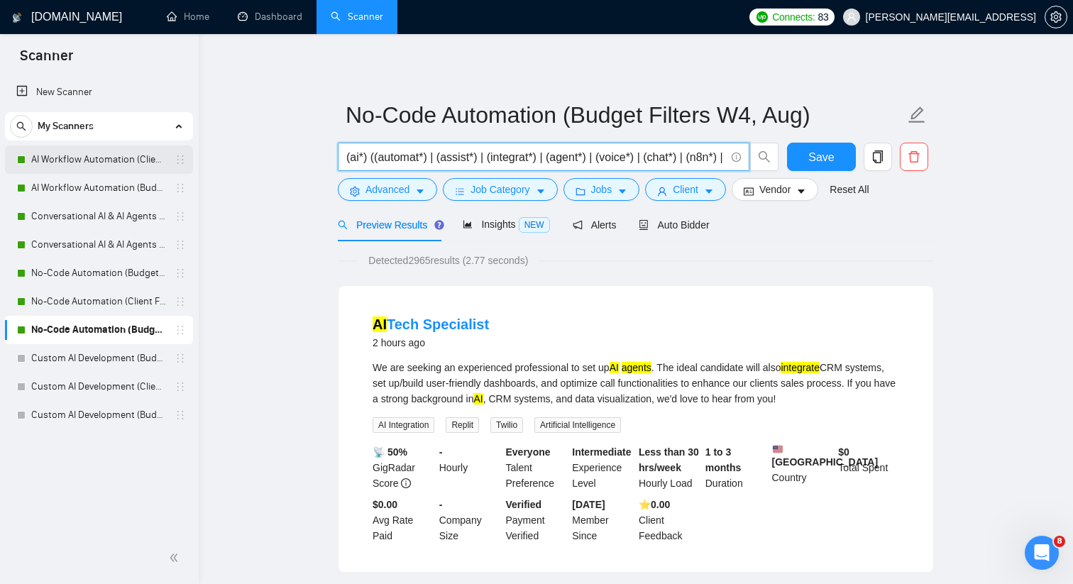
click at [106, 161] on link "AI Workflow Automation (Client Filters)" at bounding box center [98, 159] width 135 height 28
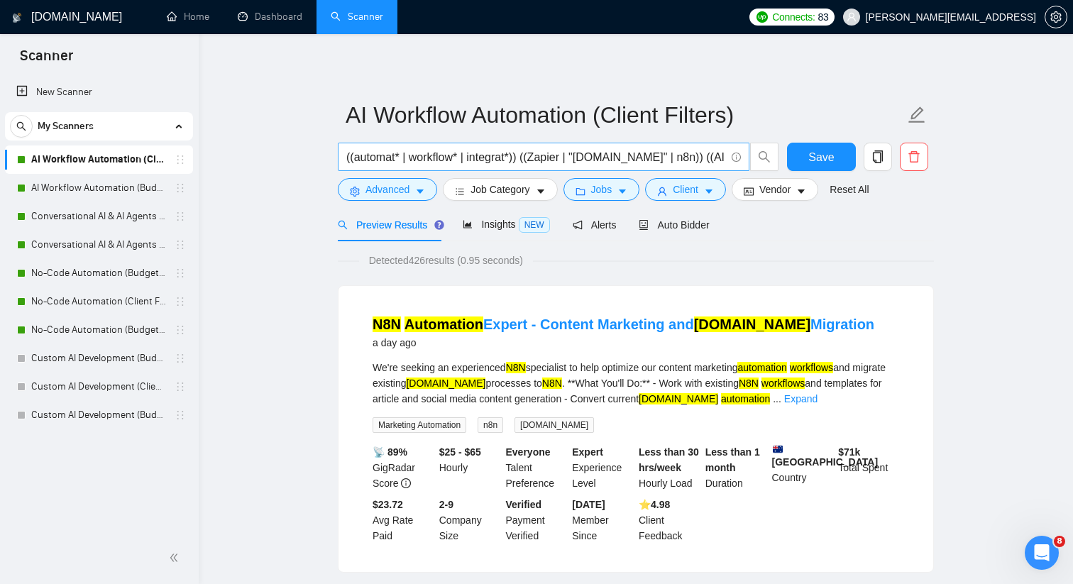
click at [451, 148] on span "((automat* | workflow* | integrat*)) ((Zapier | "[DOMAIN_NAME]" | n8n)) ((AI | …" at bounding box center [544, 157] width 412 height 28
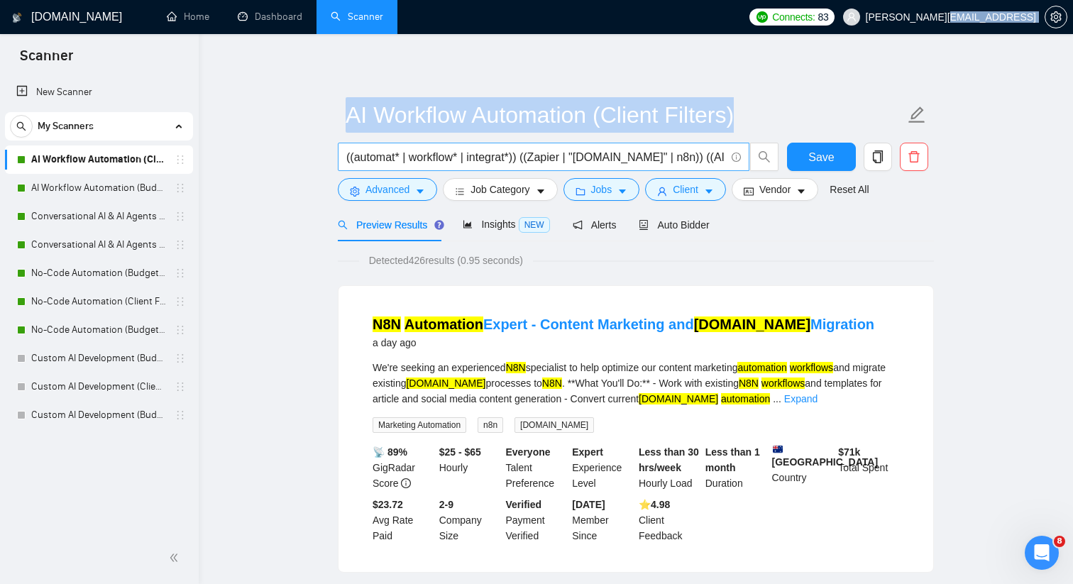
click at [451, 148] on span "((automat* | workflow* | integrat*)) ((Zapier | "[DOMAIN_NAME]" | n8n)) ((AI | …" at bounding box center [544, 157] width 412 height 28
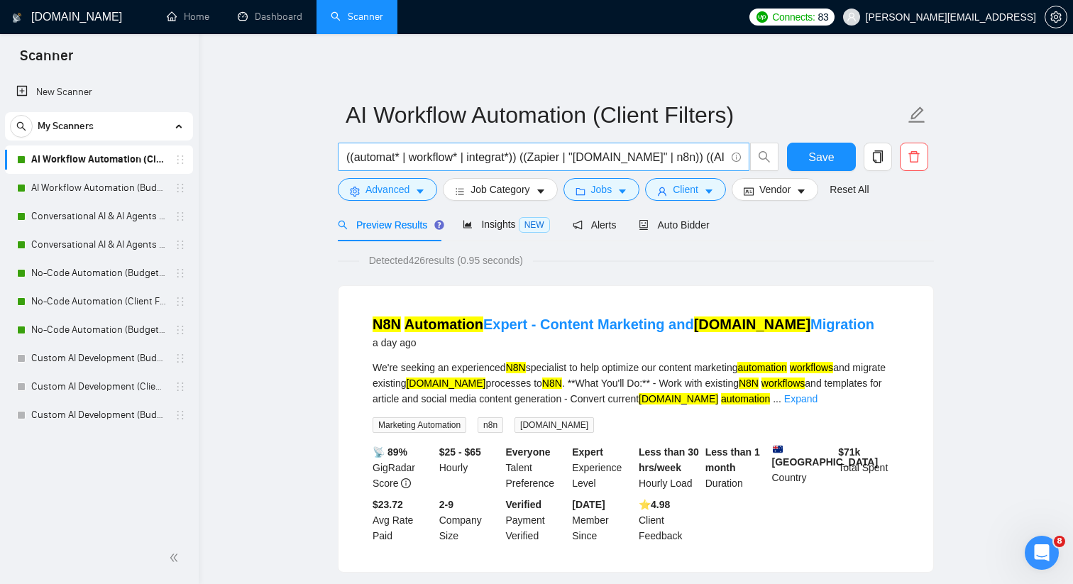
scroll to position [0, 92]
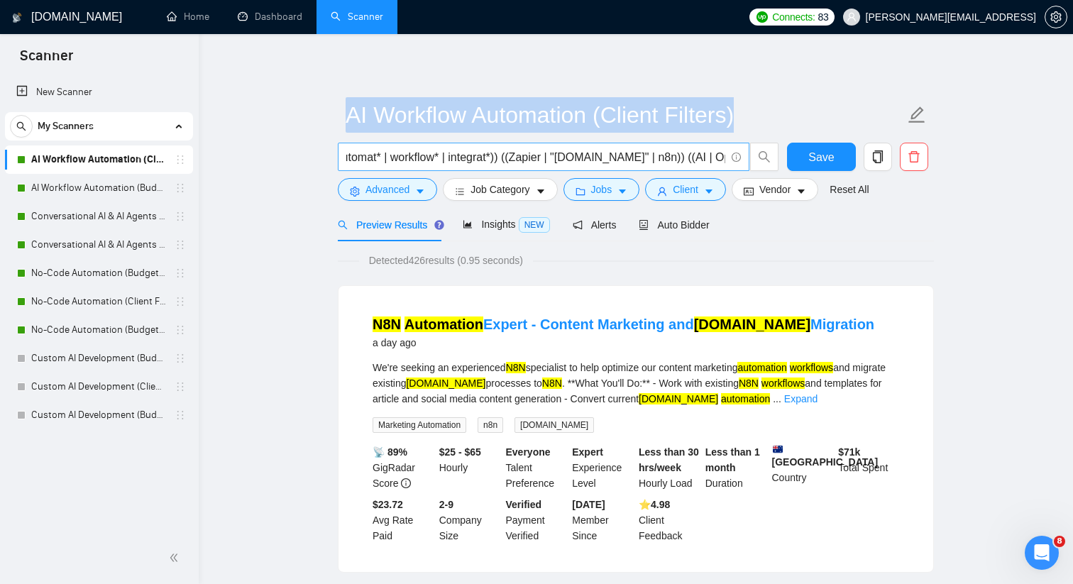
click at [451, 148] on span "((automat* | workflow* | integrat*)) ((Zapier | "[DOMAIN_NAME]" | n8n)) ((AI | …" at bounding box center [544, 157] width 412 height 28
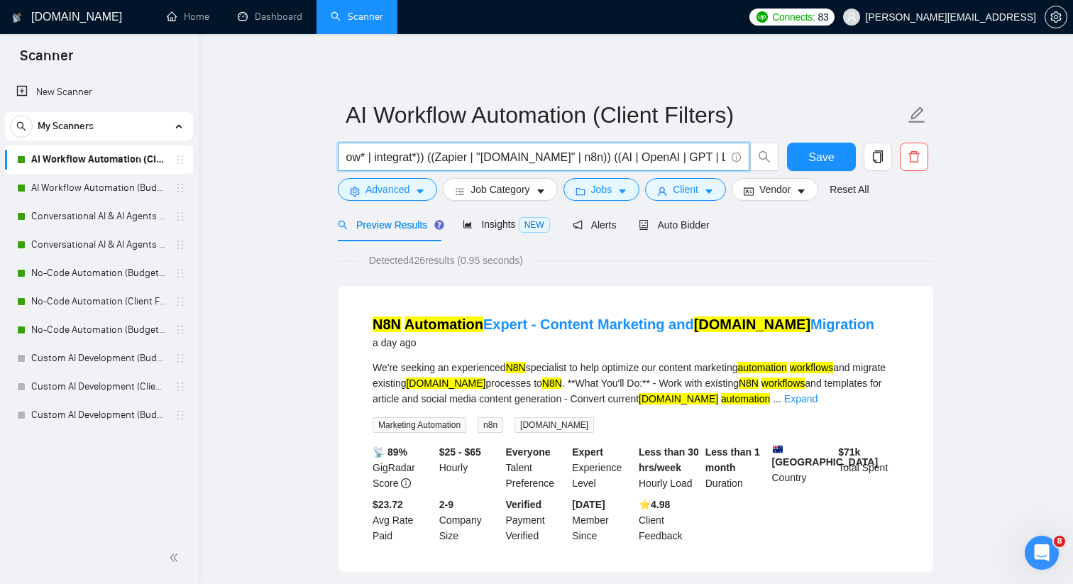
click at [449, 159] on input "((automat* | workflow* | integrat*)) ((Zapier | "[DOMAIN_NAME]" | n8n)) ((AI | …" at bounding box center [535, 157] width 379 height 18
click at [128, 189] on link "AI Workflow Automation (Budget Filters)" at bounding box center [98, 188] width 135 height 28
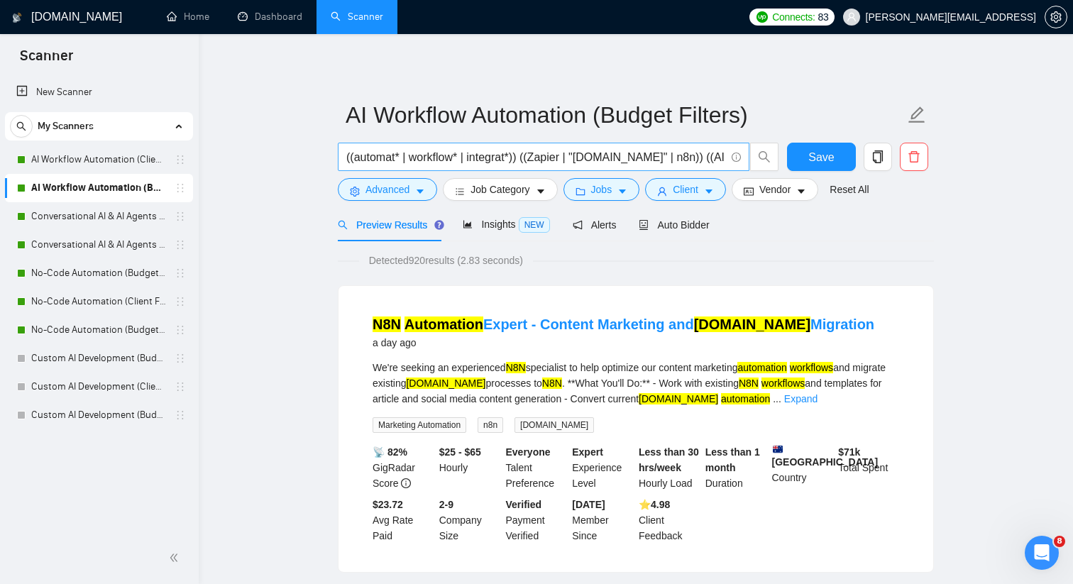
click at [483, 157] on input "((automat* | workflow* | integrat*)) ((Zapier | "[DOMAIN_NAME]" | n8n)) ((AI | …" at bounding box center [535, 157] width 379 height 18
click at [129, 224] on link "Conversational AI & AI Agents (Client Filters)" at bounding box center [98, 216] width 135 height 28
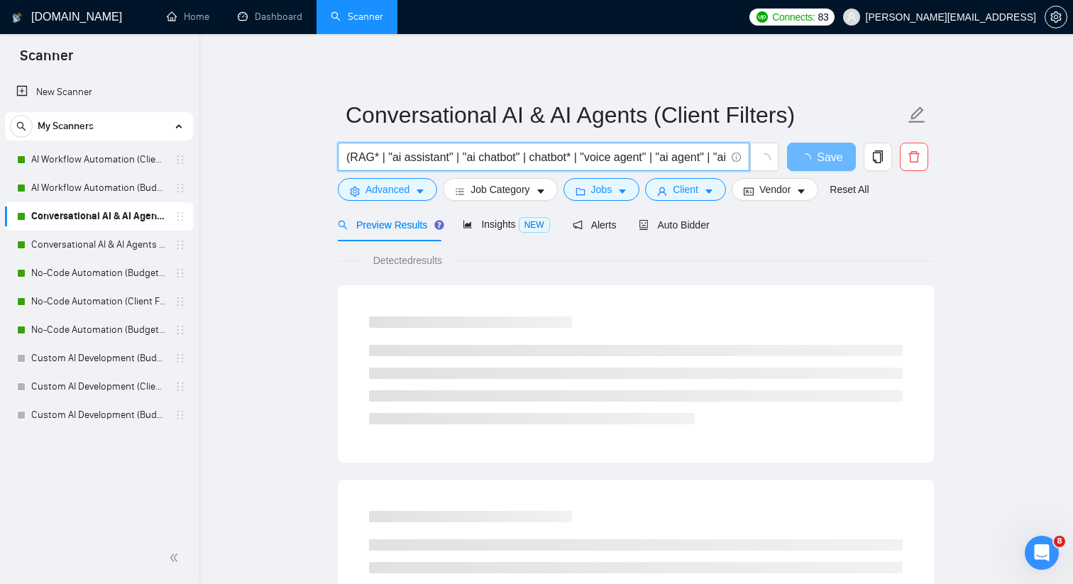
click at [519, 159] on input "(RAG* | "ai assistant" | "ai chatbot" | chatbot* | "voice agent" | "ai agent" |…" at bounding box center [535, 157] width 379 height 18
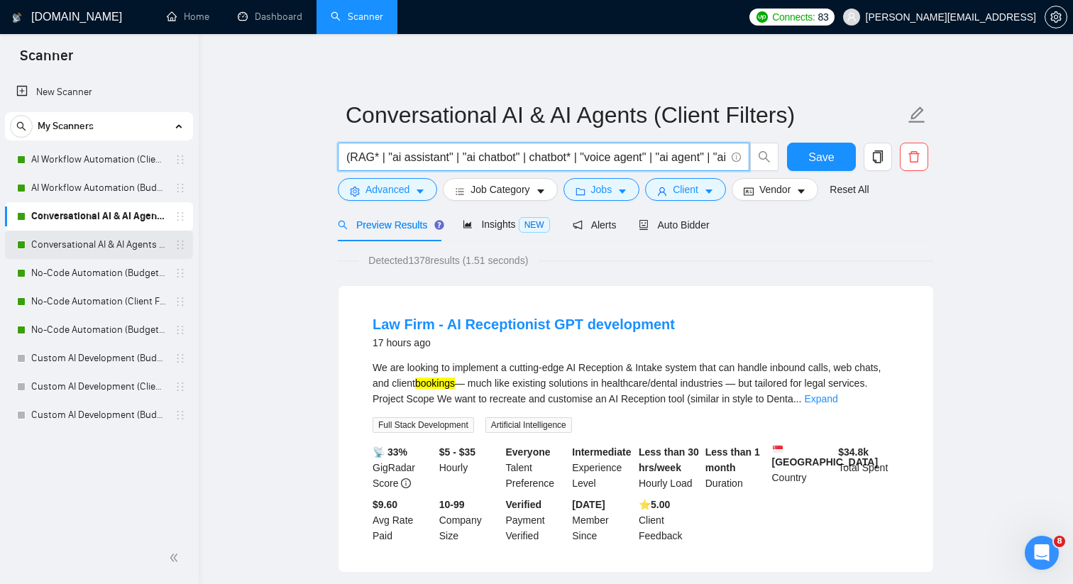
click at [133, 250] on link "Conversational AI & AI Agents (Budget Filters)" at bounding box center [98, 245] width 135 height 28
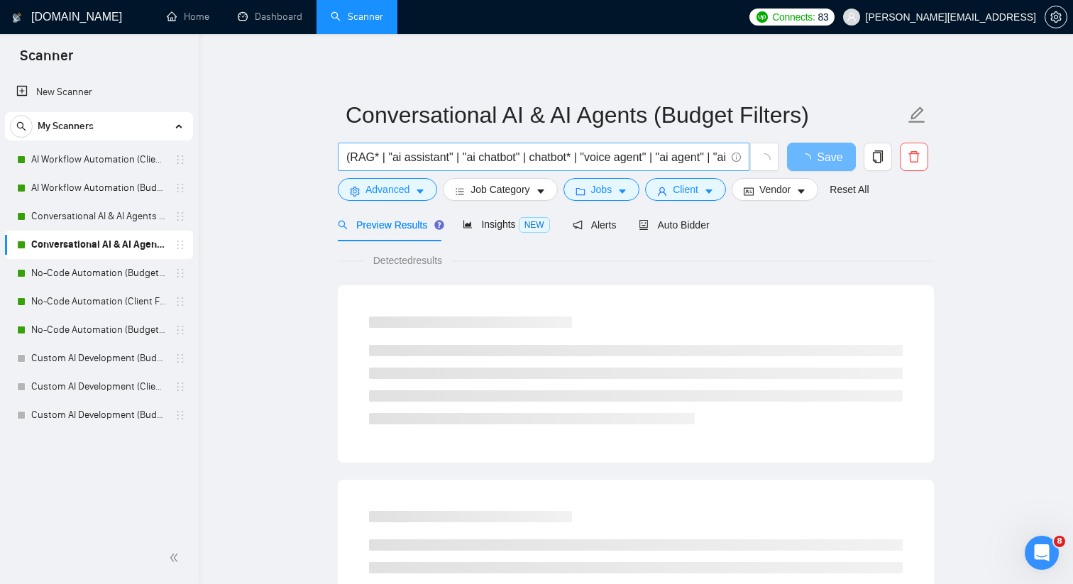
click at [461, 159] on input "(RAG* | "ai assistant" | "ai chatbot" | chatbot* | "voice agent" | "ai agent" |…" at bounding box center [535, 157] width 379 height 18
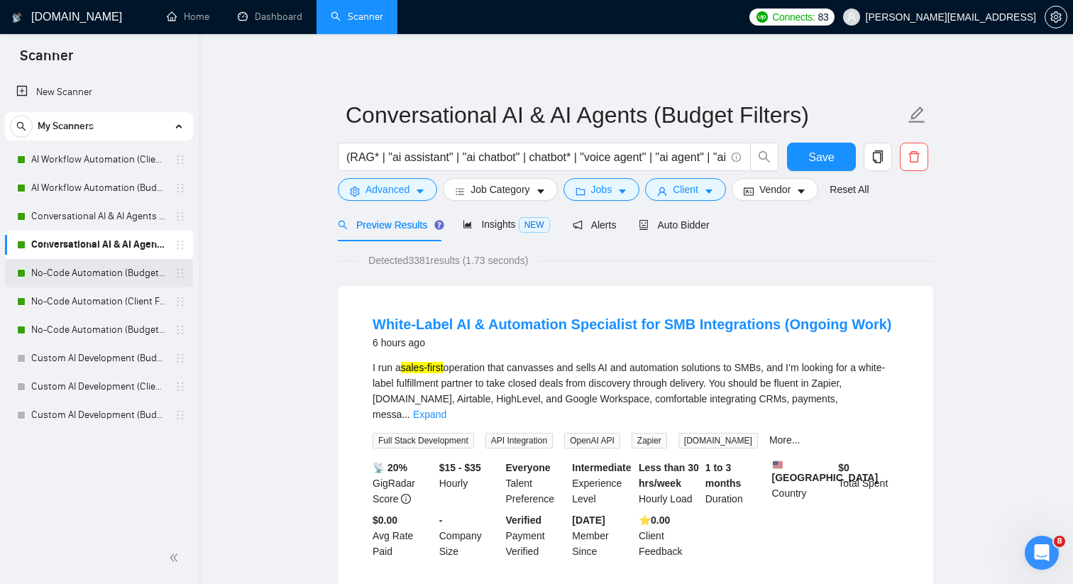
click at [77, 270] on link "No-Code Automation (Budget Filters)" at bounding box center [98, 273] width 135 height 28
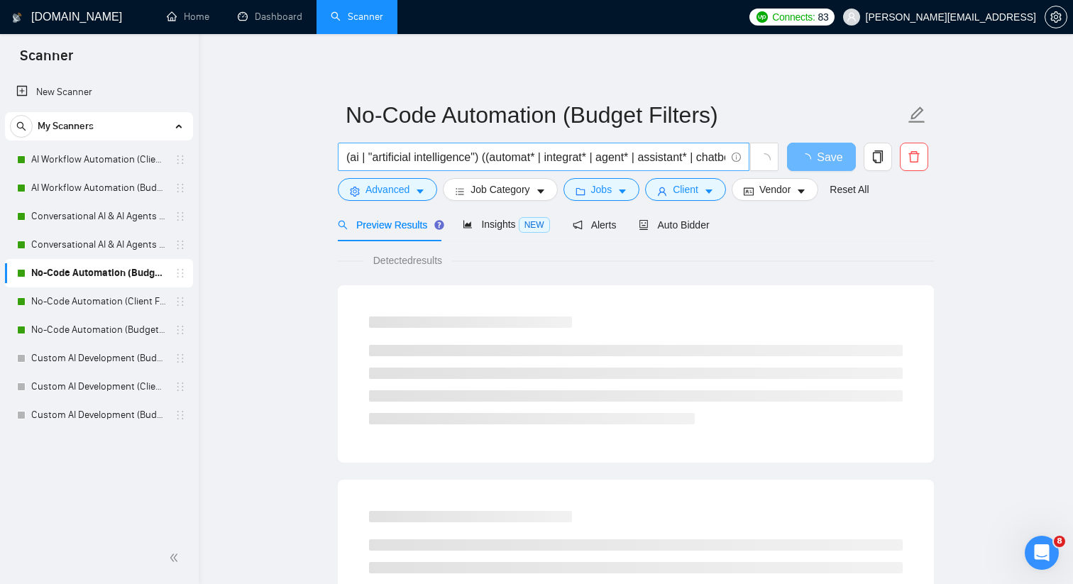
click at [490, 158] on input "(ai | "artificial intelligence") ((automat* | integrat* | agent* | assistant* |…" at bounding box center [535, 157] width 379 height 18
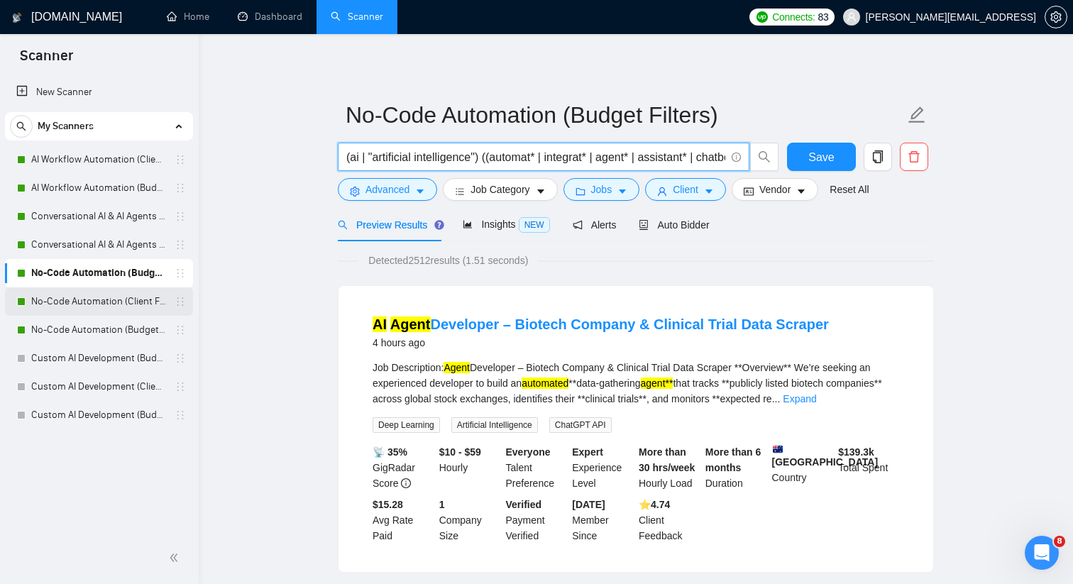
click at [139, 297] on link "No-Code Automation (Client Filters)" at bounding box center [98, 301] width 135 height 28
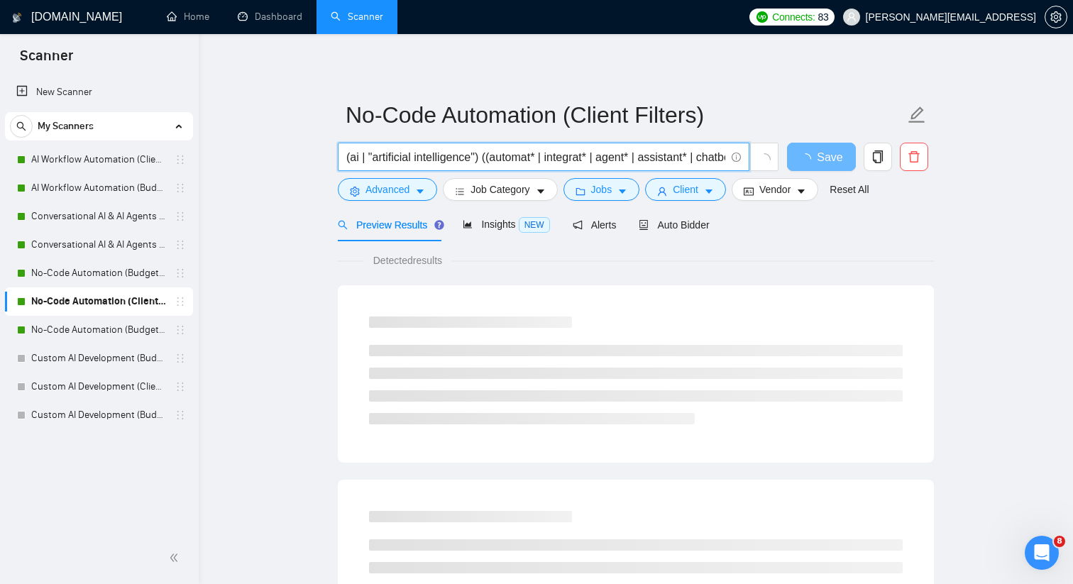
click at [577, 154] on input "(ai | "artificial intelligence") ((automat* | integrat* | agent* | assistant* |…" at bounding box center [535, 157] width 379 height 18
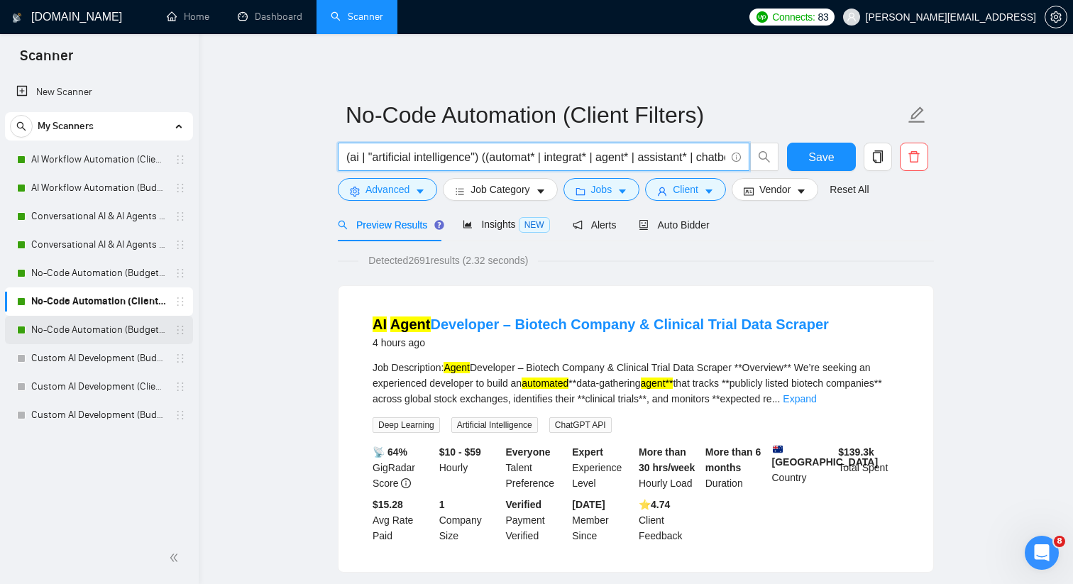
click at [97, 327] on link "No-Code Automation (Budget Filters W4, Aug)" at bounding box center [98, 330] width 135 height 28
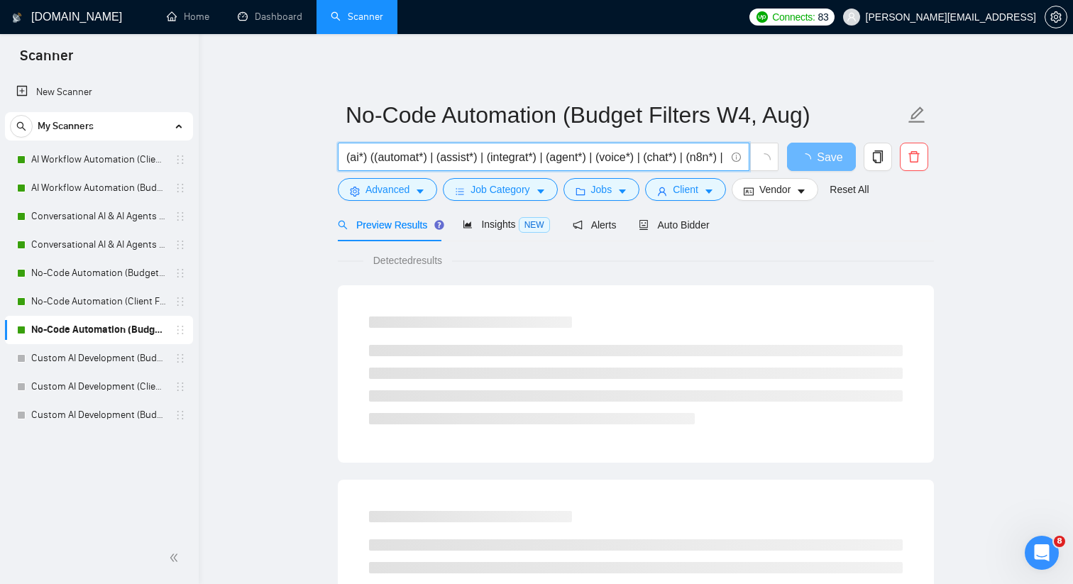
click at [545, 161] on input "(ai*) ((automat*) | (assist*) | (integrat*) | (agent*) | (voice*) | (chat*) | (…" at bounding box center [535, 157] width 379 height 18
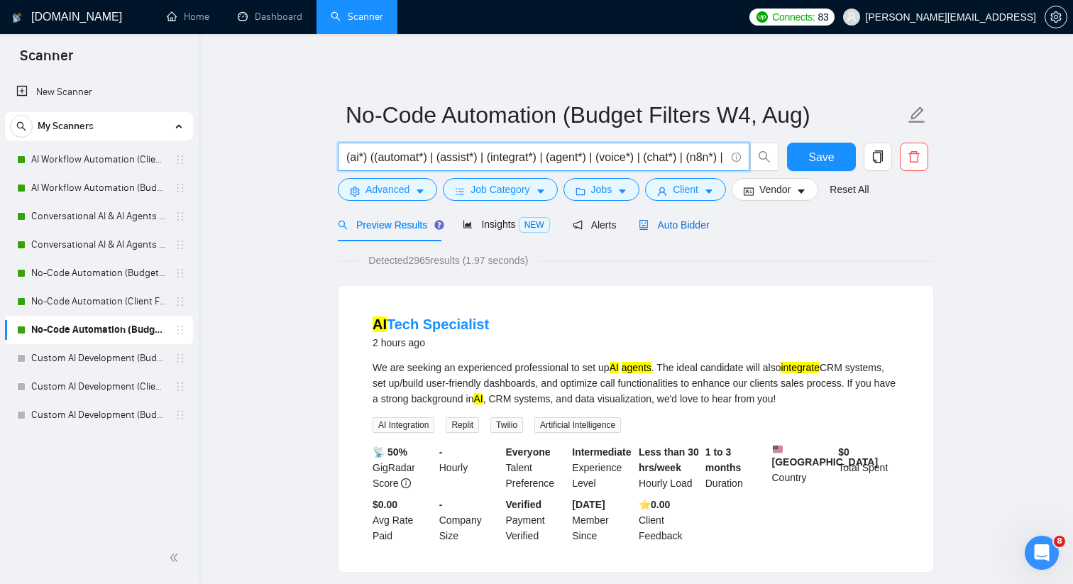
click at [695, 217] on div "Auto Bidder" at bounding box center [674, 225] width 70 height 16
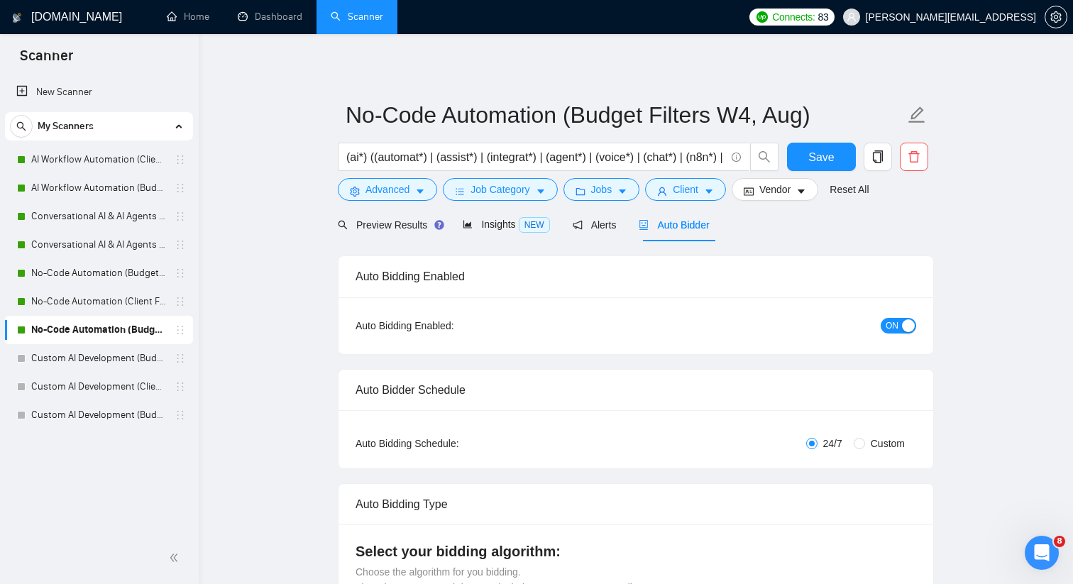
checkbox input "true"
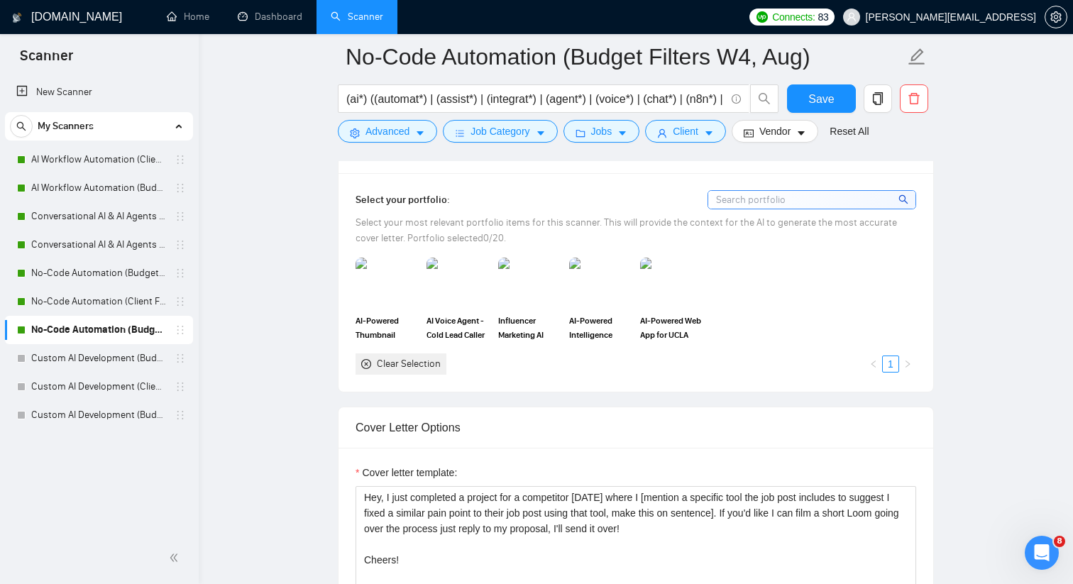
scroll to position [1298, 0]
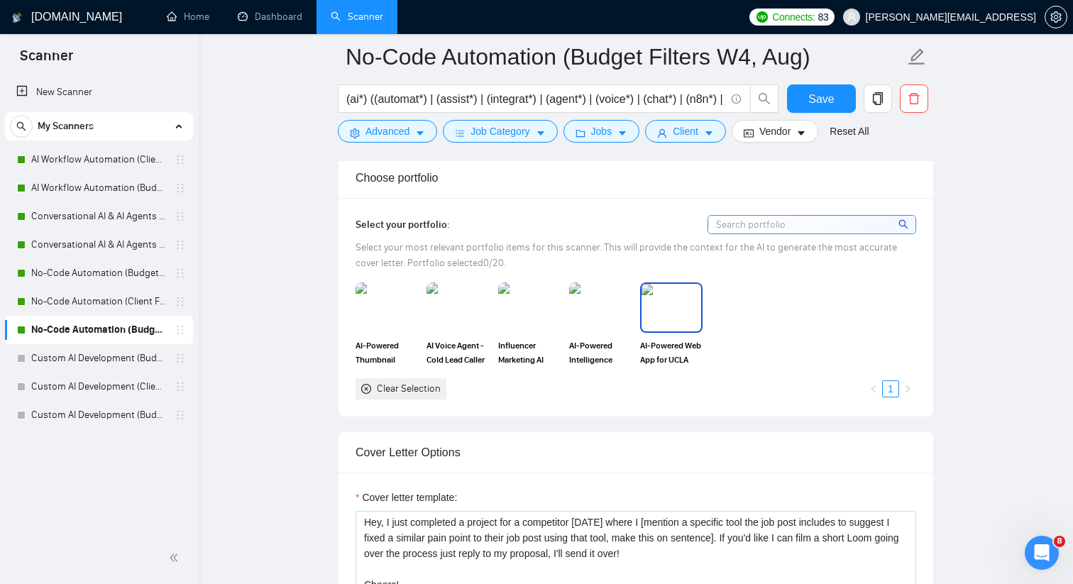
click at [671, 304] on img at bounding box center [671, 307] width 60 height 47
click at [594, 304] on img at bounding box center [601, 307] width 60 height 47
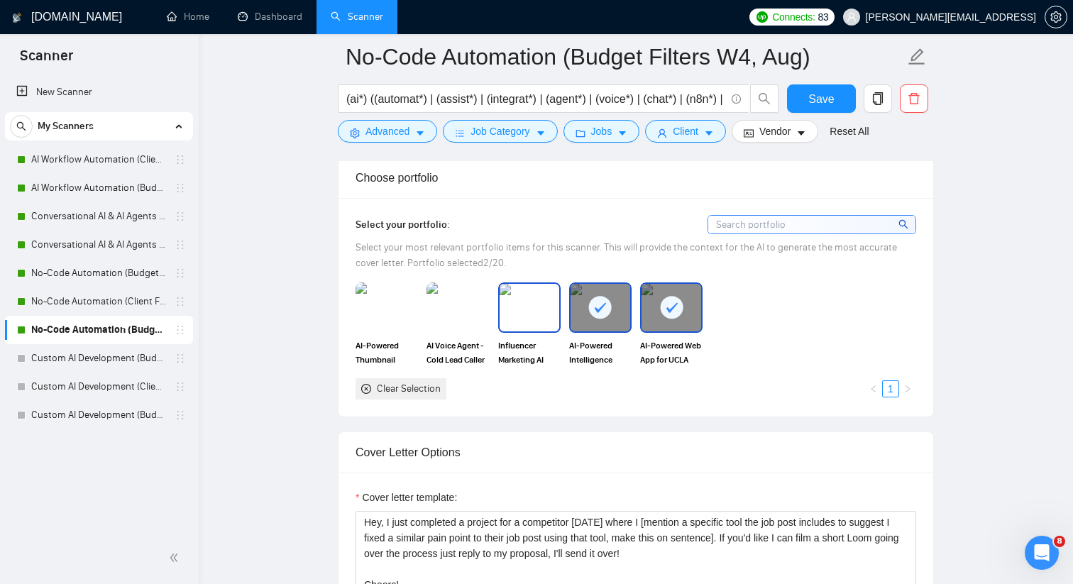
click at [529, 312] on img at bounding box center [530, 307] width 60 height 47
click at [439, 300] on img at bounding box center [458, 307] width 60 height 47
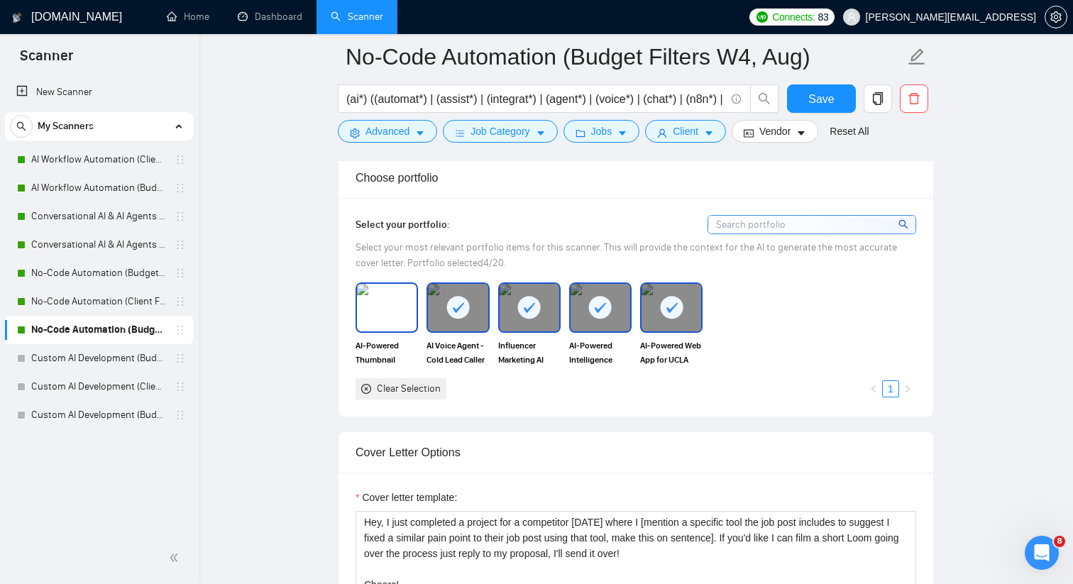
click at [398, 302] on img at bounding box center [387, 307] width 60 height 47
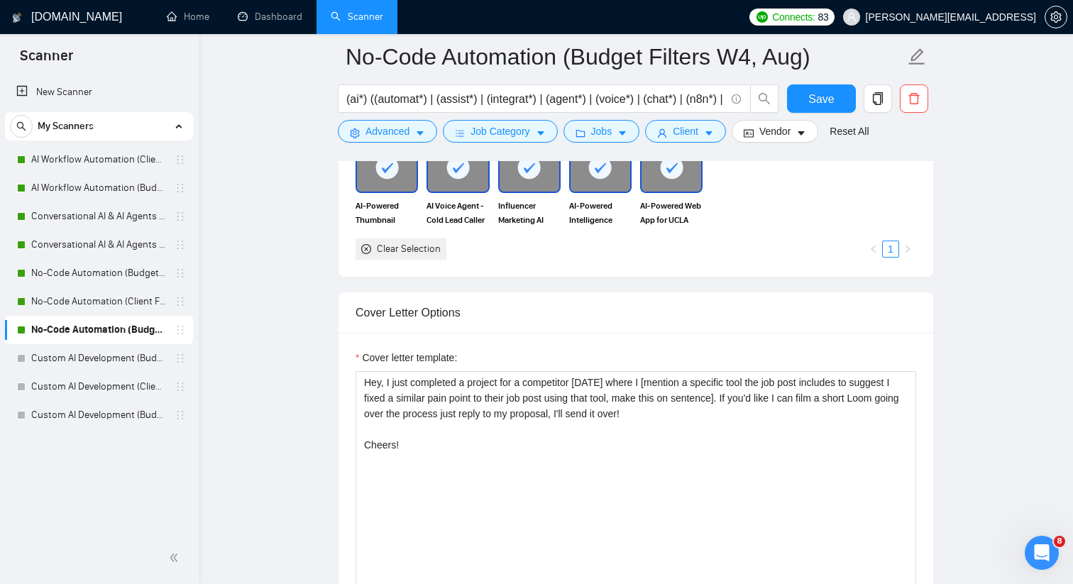
scroll to position [1526, 0]
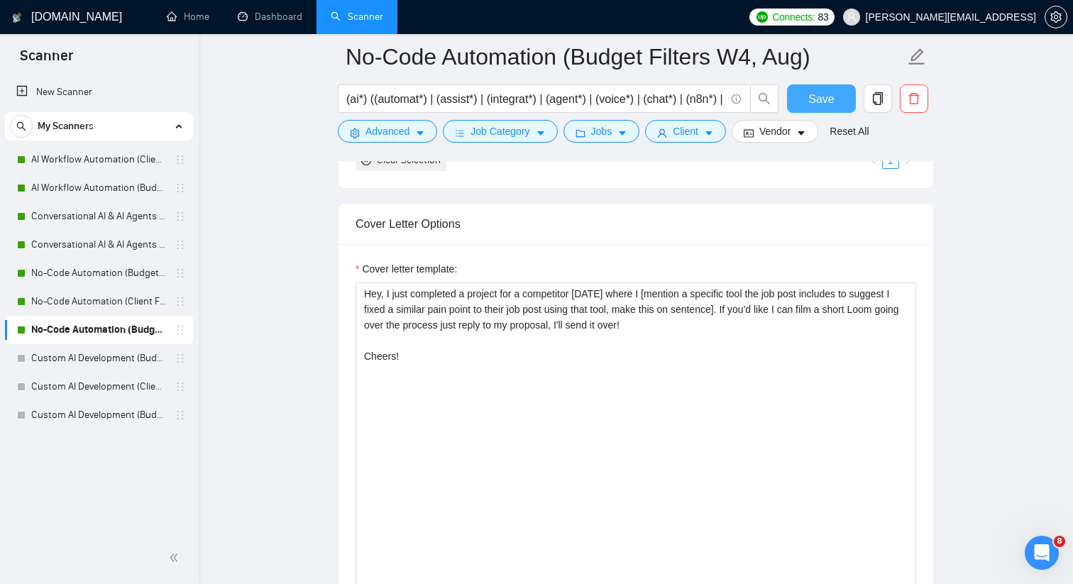
click at [797, 86] on button "Save" at bounding box center [821, 98] width 69 height 28
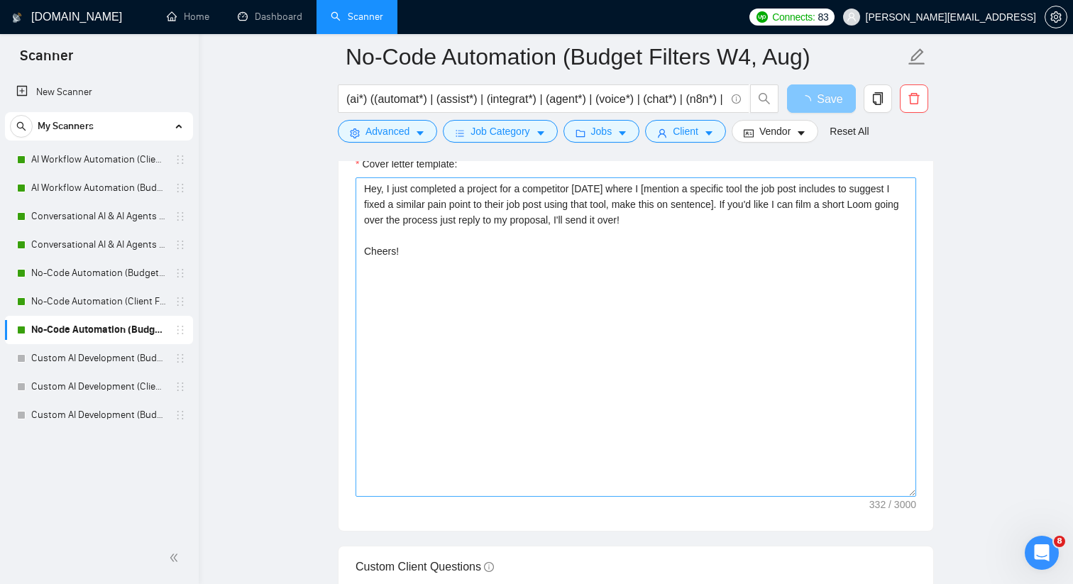
scroll to position [1456, 0]
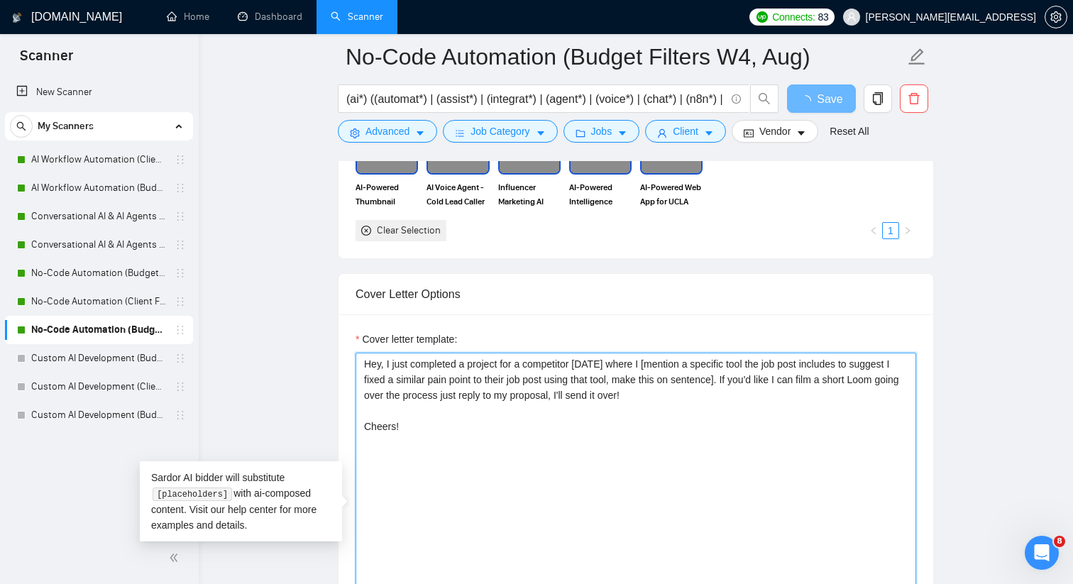
drag, startPoint x: 411, startPoint y: 426, endPoint x: 363, endPoint y: 368, distance: 75.7
click at [363, 368] on textarea "Hey, I just completed a project for a competitor [DATE] where I [mention a spec…" at bounding box center [636, 512] width 561 height 319
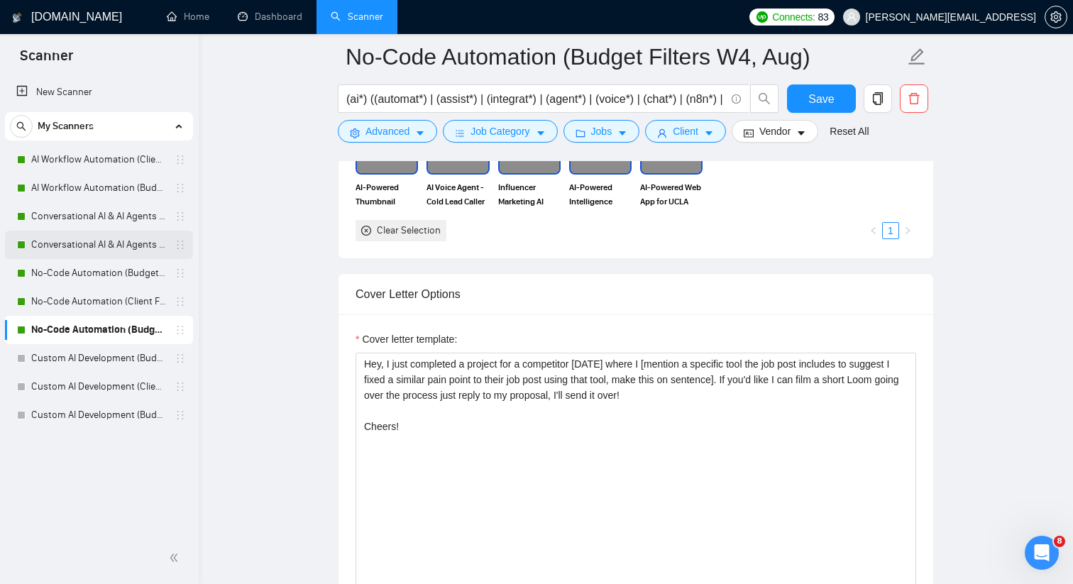
click at [141, 252] on link "Conversational AI & AI Agents (Budget Filters)" at bounding box center [98, 245] width 135 height 28
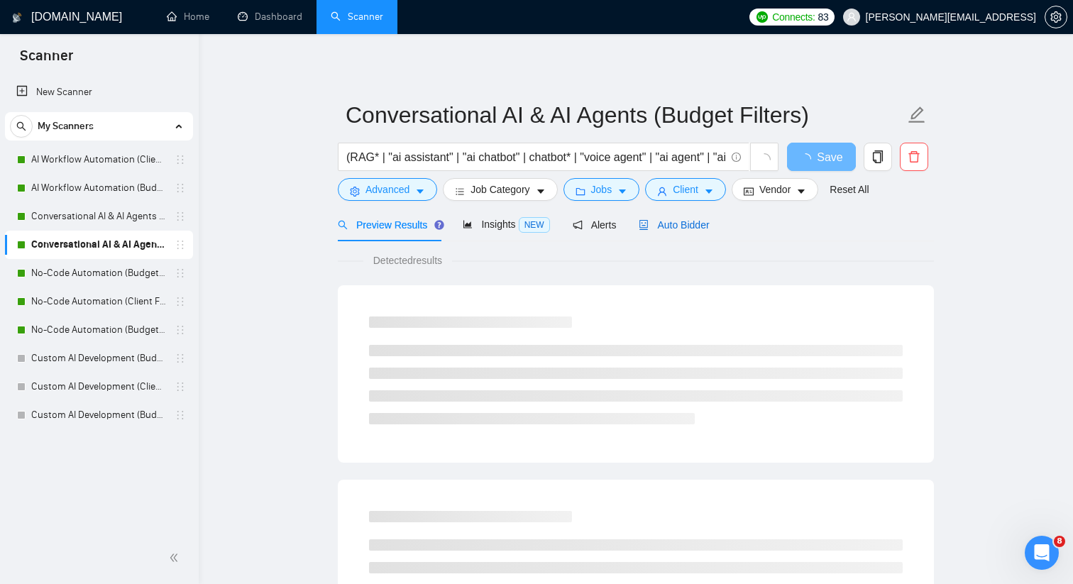
click at [693, 231] on div "Auto Bidder" at bounding box center [674, 225] width 70 height 16
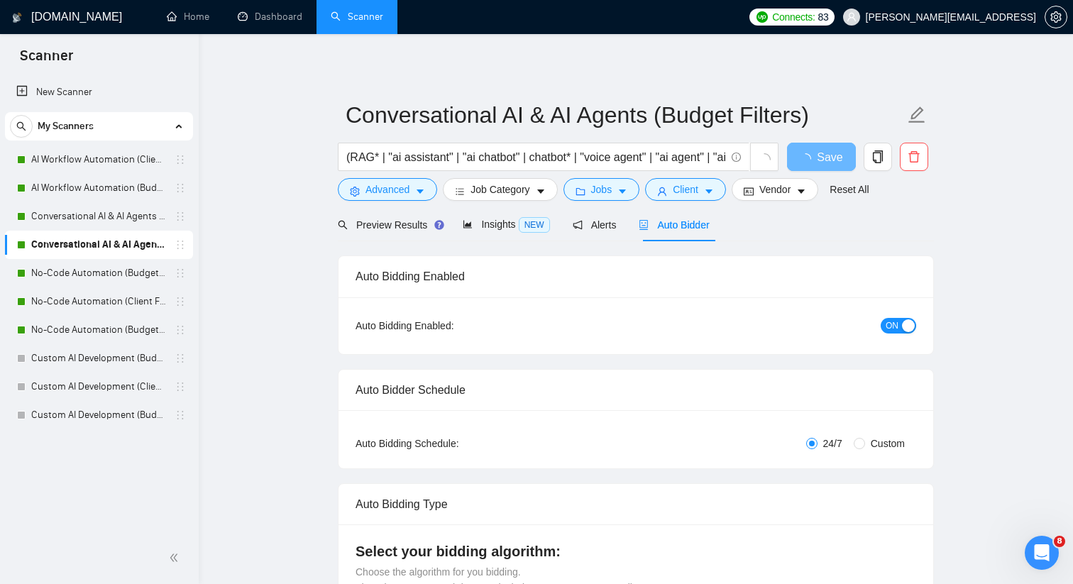
checkbox input "true"
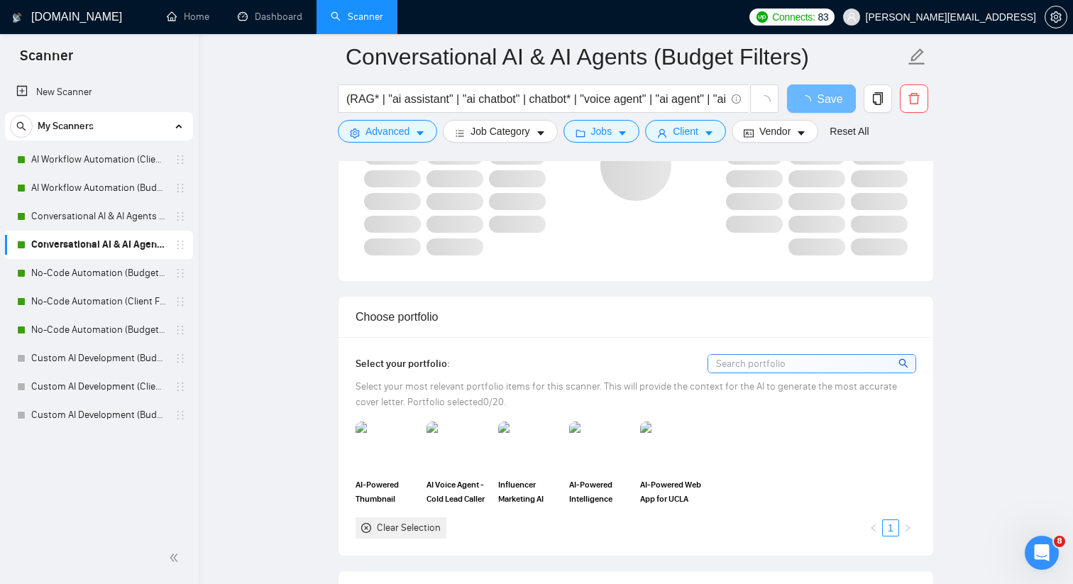
scroll to position [1128, 0]
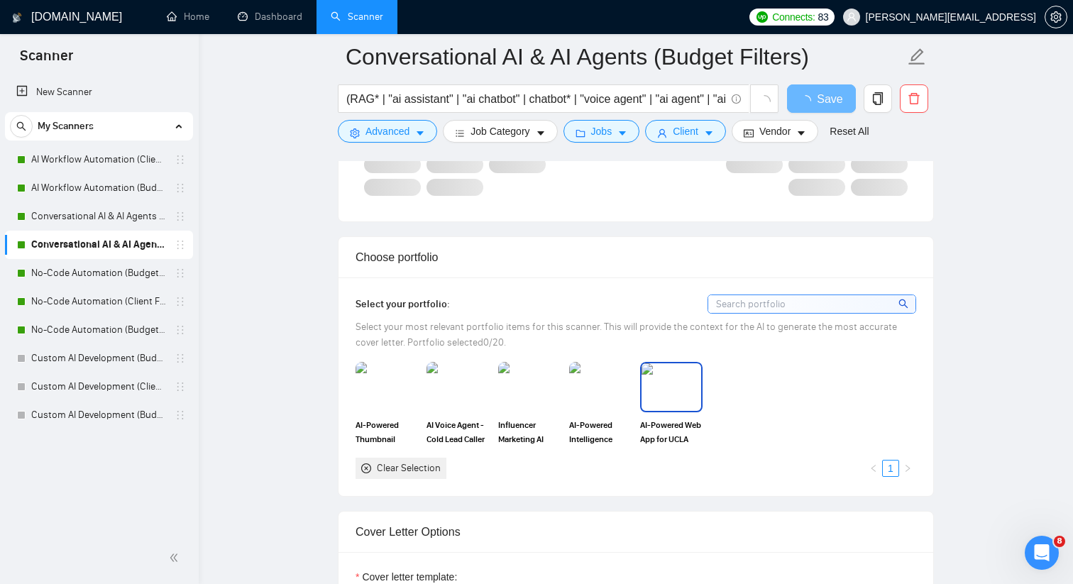
click at [672, 374] on img at bounding box center [671, 386] width 60 height 47
click at [615, 384] on img at bounding box center [600, 387] width 62 height 50
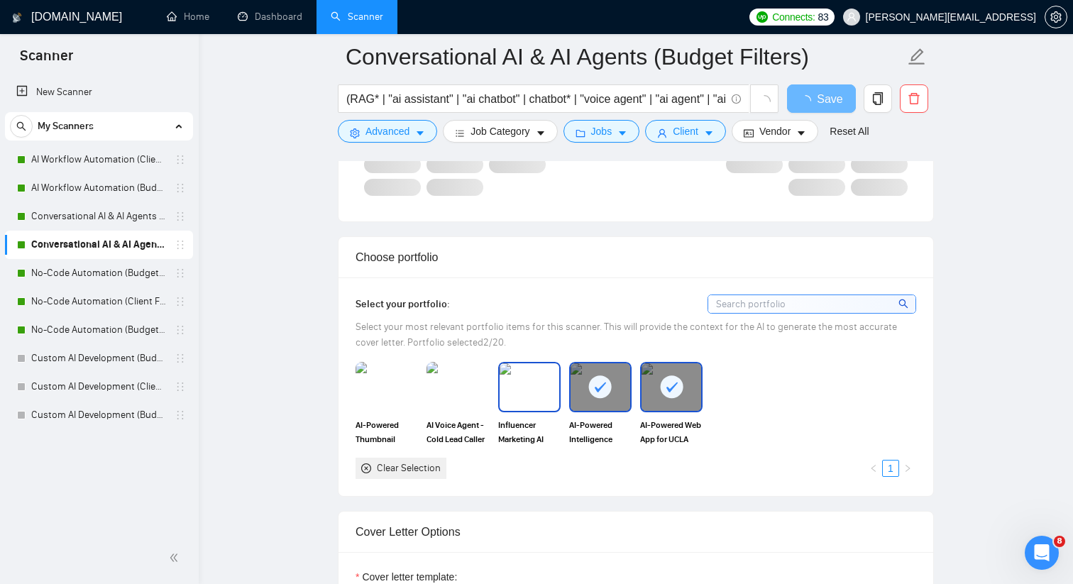
click at [497, 386] on div "Influencer Marketing AI Agent Development" at bounding box center [529, 404] width 71 height 84
click at [458, 386] on img at bounding box center [458, 386] width 60 height 47
click at [392, 385] on div "Select your portfolio: Select your most relevant portfolio items for this scann…" at bounding box center [636, 386] width 561 height 184
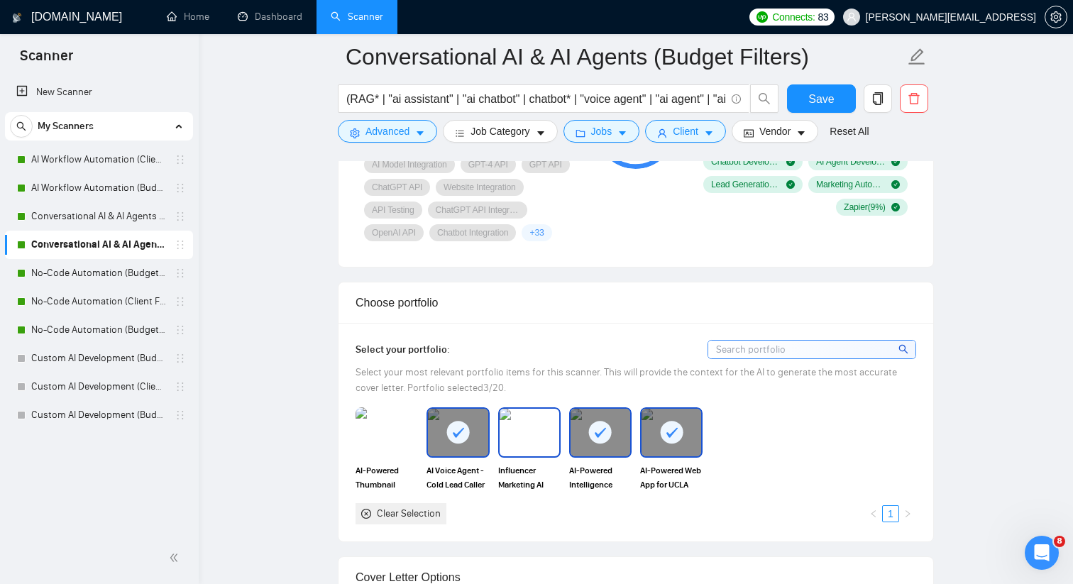
click at [529, 452] on img at bounding box center [530, 432] width 60 height 47
click at [414, 453] on img at bounding box center [387, 432] width 60 height 47
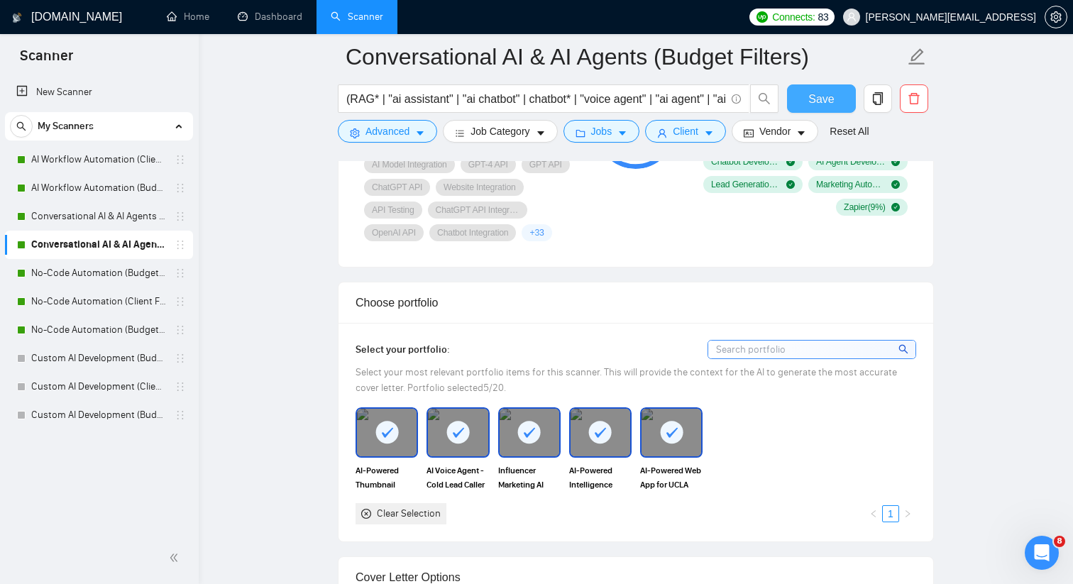
click at [846, 97] on button "Save" at bounding box center [821, 98] width 69 height 28
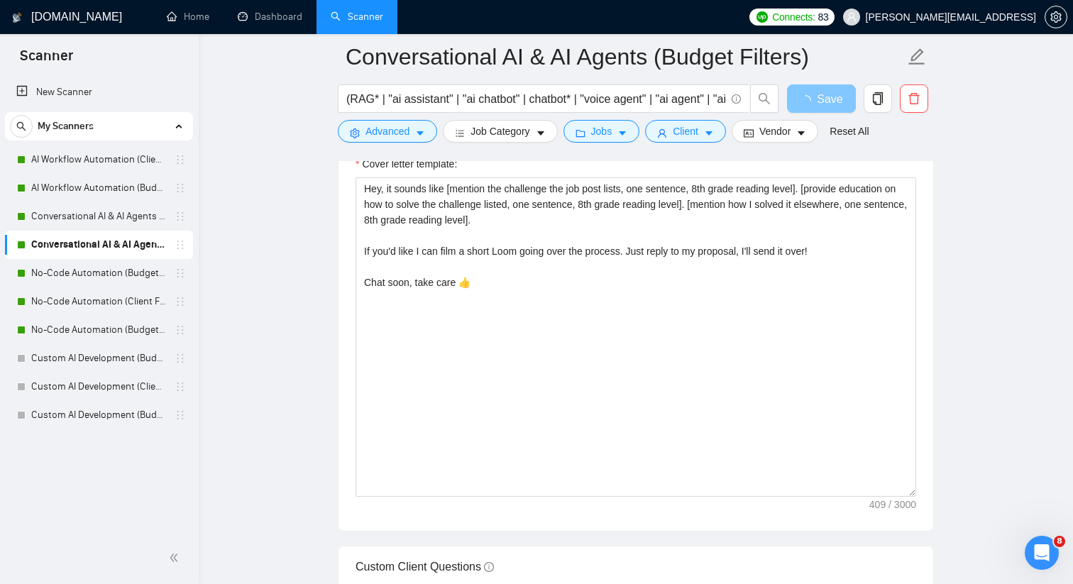
scroll to position [1480, 0]
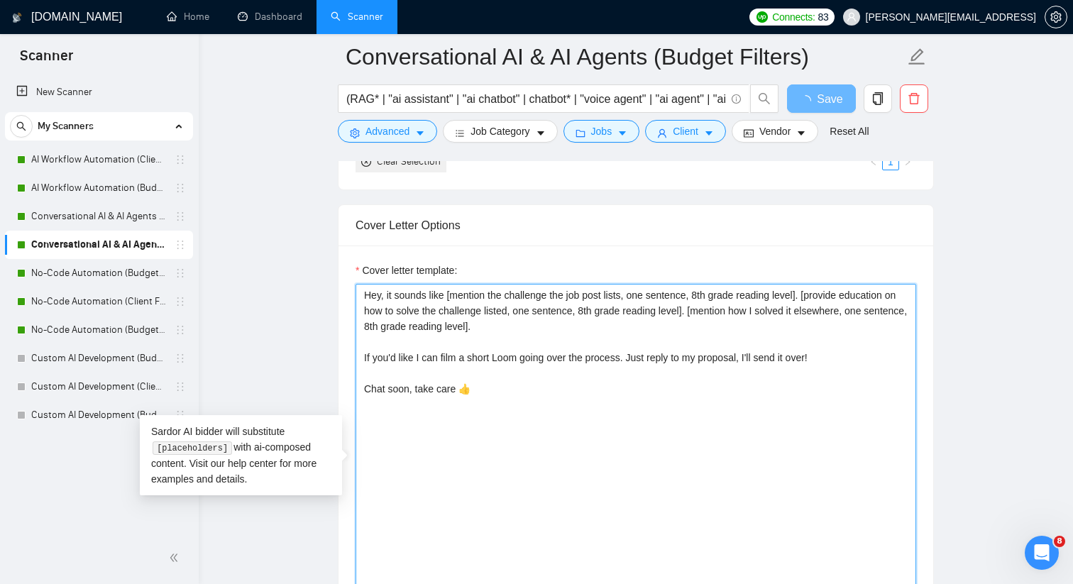
drag, startPoint x: 609, startPoint y: 336, endPoint x: 414, endPoint y: 391, distance: 202.6
click at [412, 390] on textarea "Hey, it sounds like [mention the challenge the job post lists, one sentence, 8t…" at bounding box center [636, 443] width 561 height 319
drag, startPoint x: 489, startPoint y: 420, endPoint x: 331, endPoint y: 316, distance: 188.5
